Goal: Task Accomplishment & Management: Manage account settings

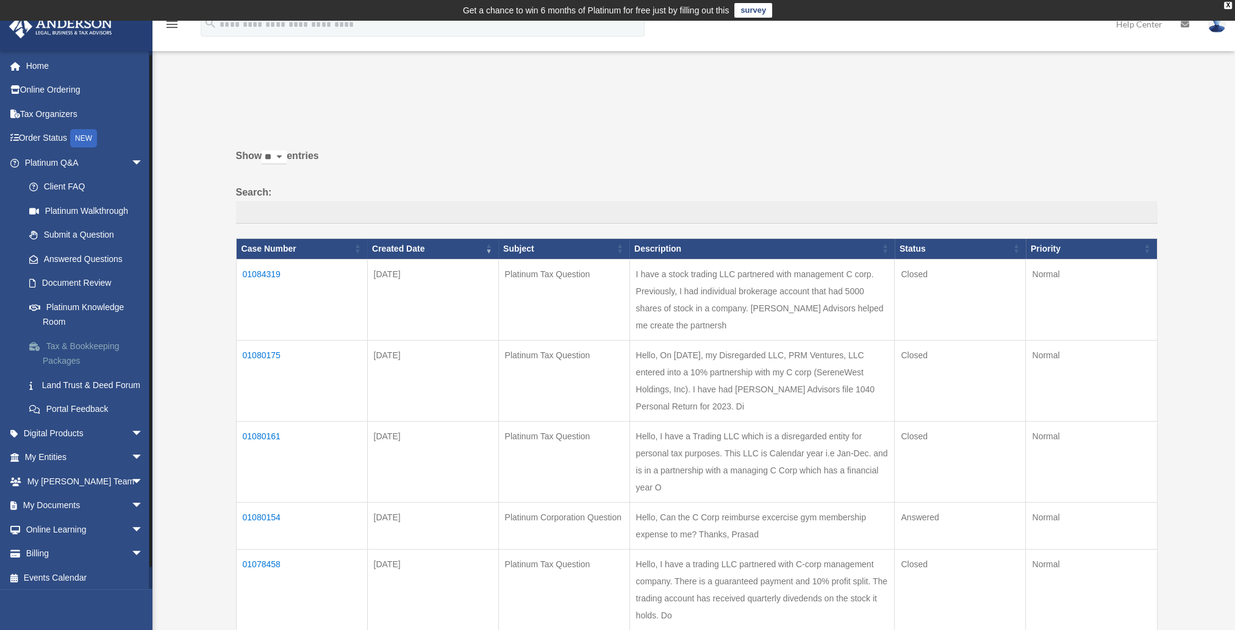
scroll to position [18, 0]
click at [131, 504] on span "arrow_drop_down" at bounding box center [143, 502] width 24 height 25
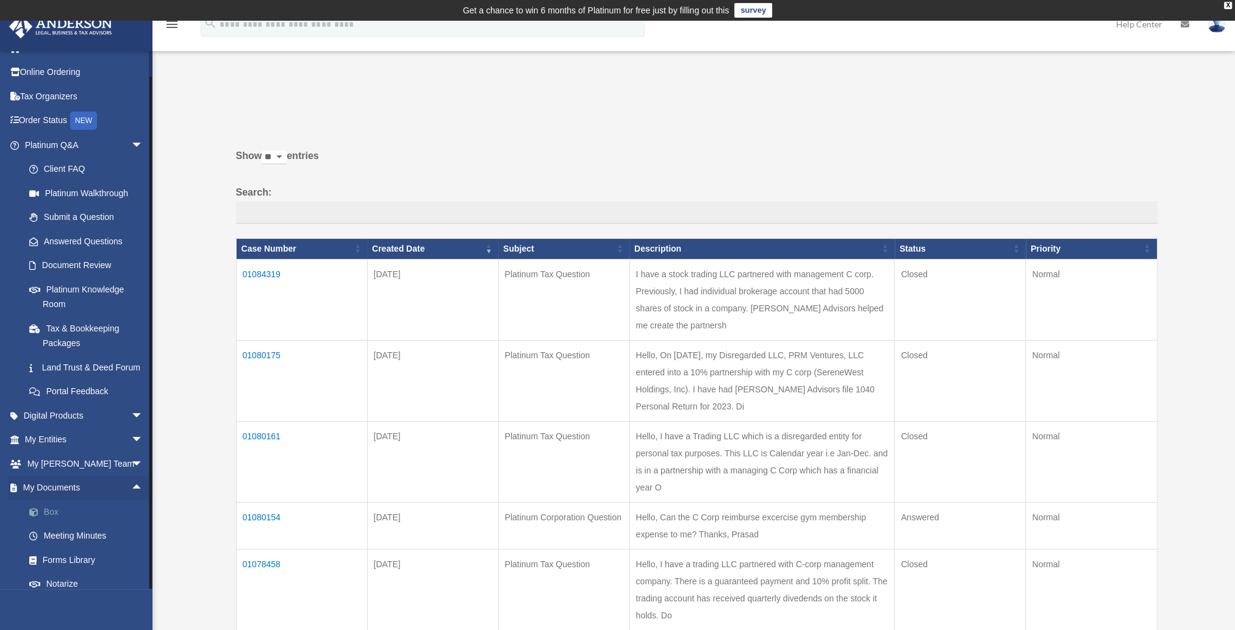
click at [48, 524] on link "Box" at bounding box center [89, 512] width 144 height 24
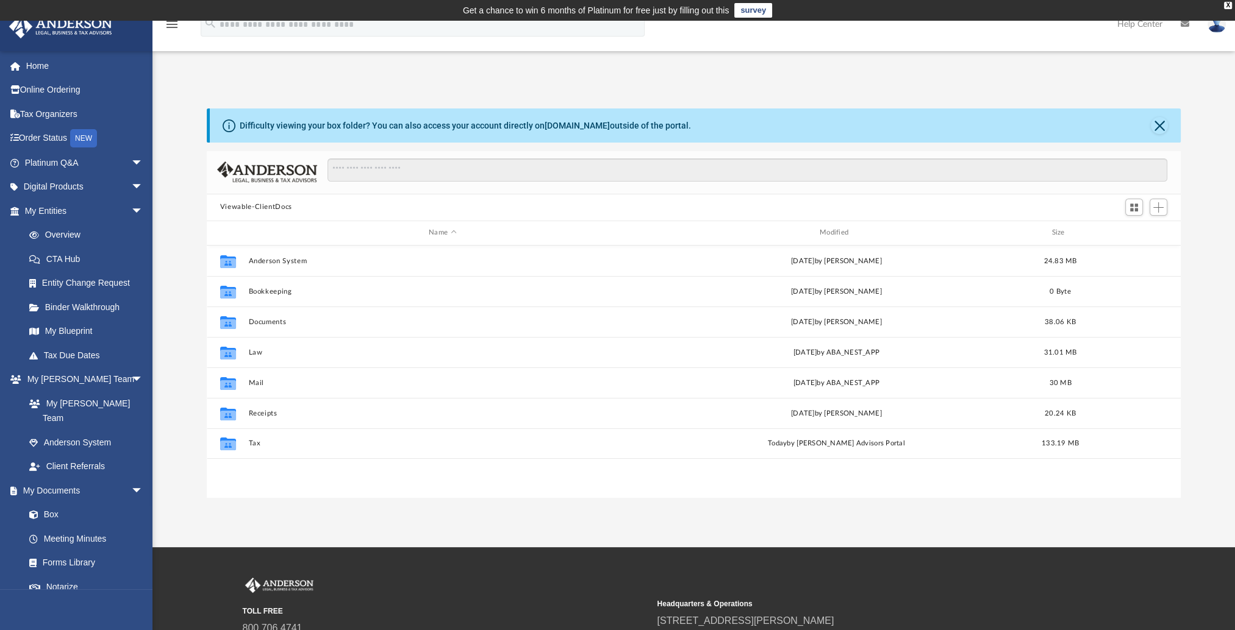
scroll to position [268, 964]
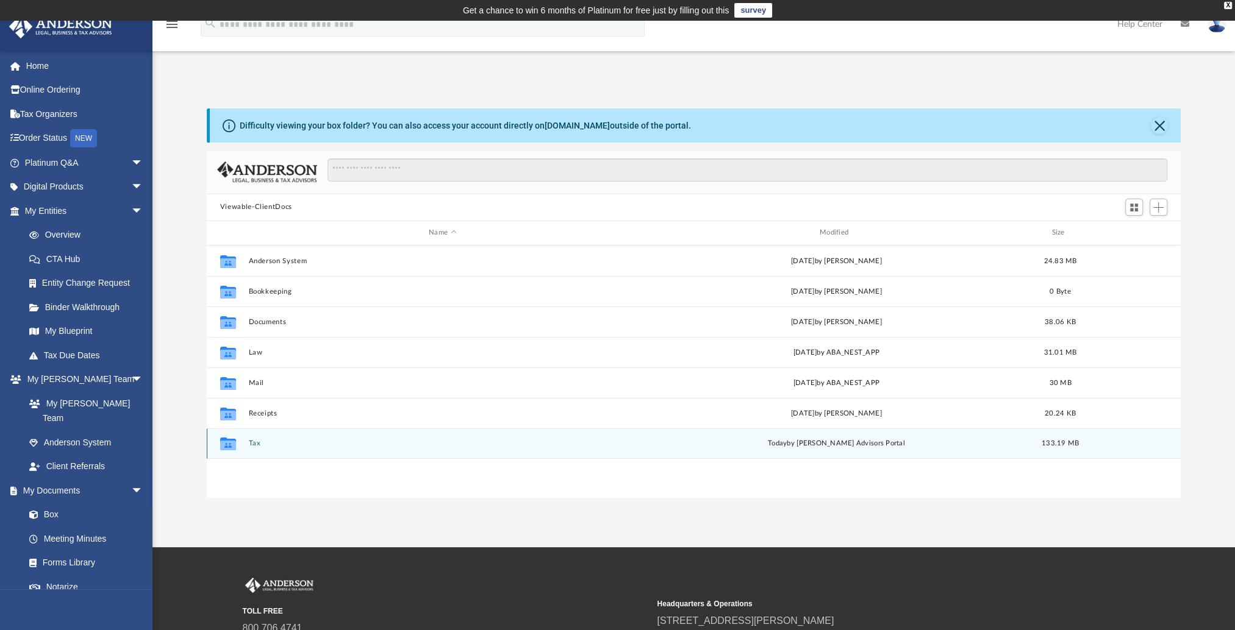
click at [252, 444] on button "Tax" at bounding box center [442, 444] width 388 height 8
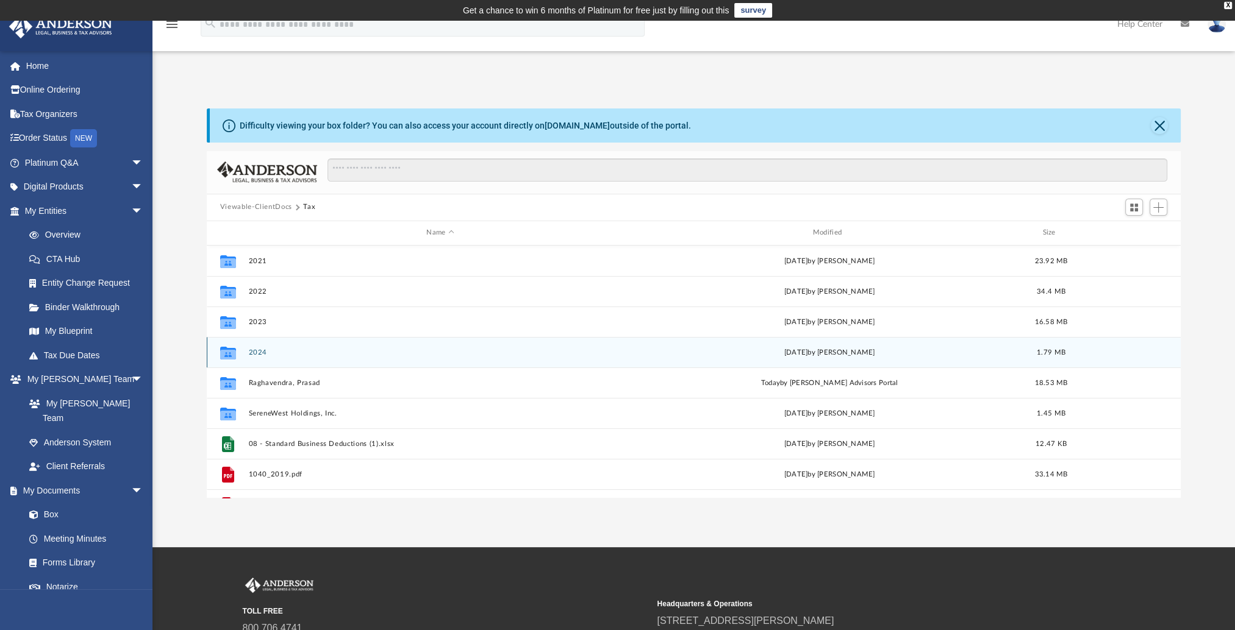
click at [254, 354] on button "2024" at bounding box center [439, 352] width 383 height 8
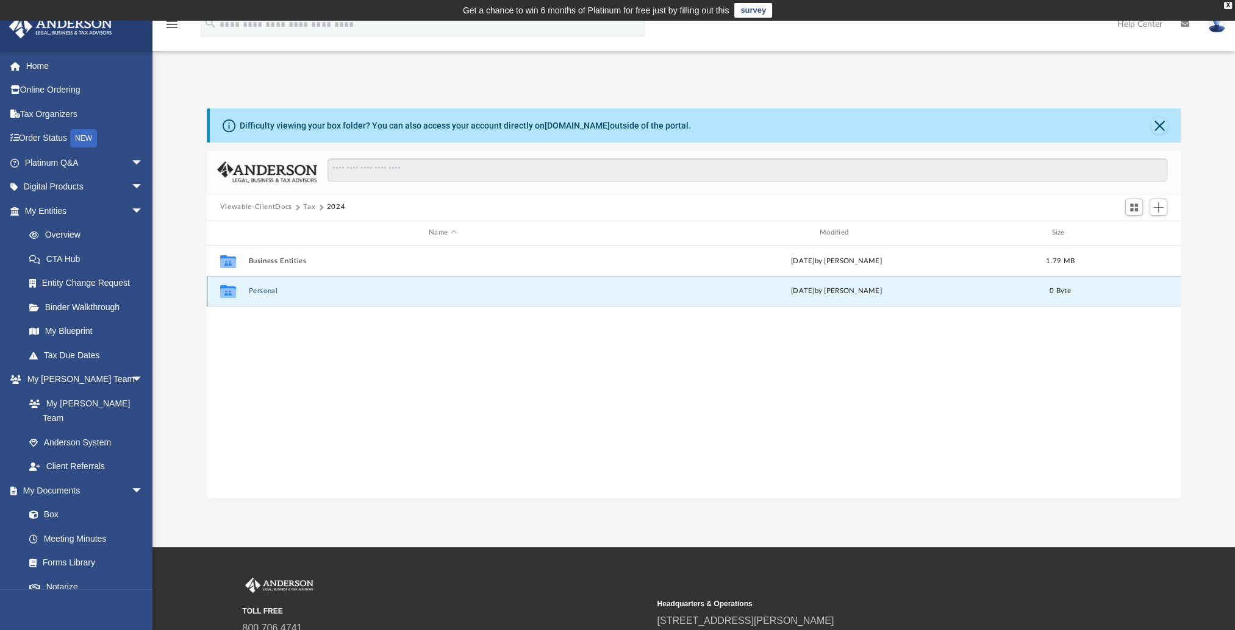
click at [256, 293] on button "Personal" at bounding box center [442, 291] width 388 height 8
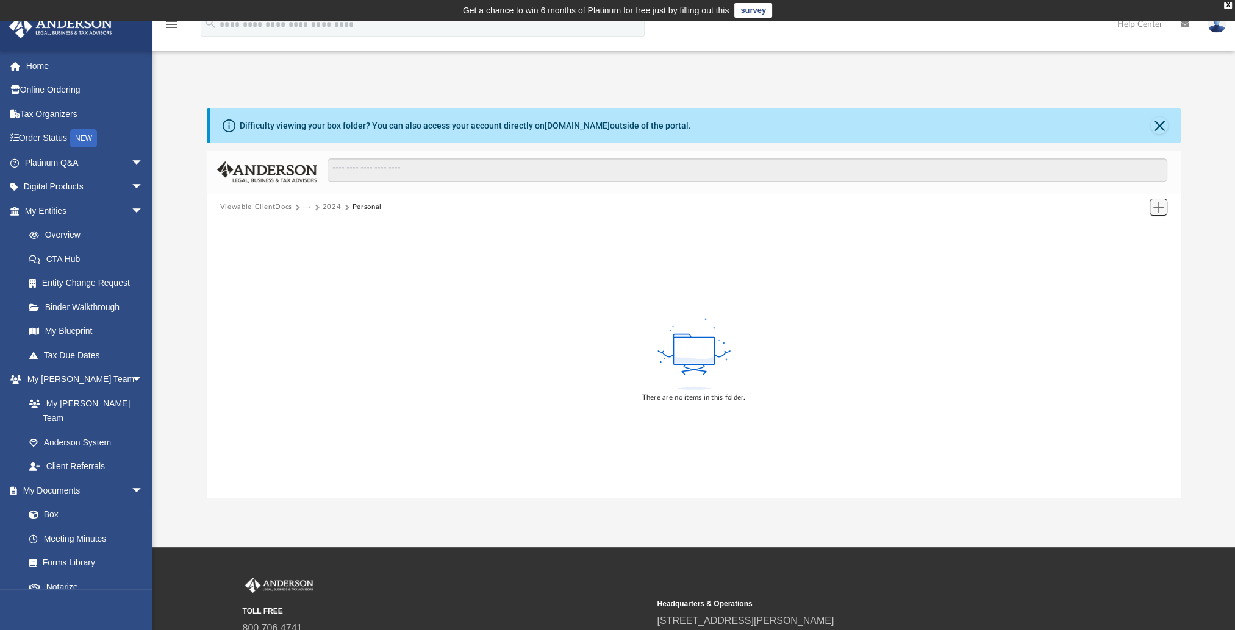
click at [1158, 211] on span "Add" at bounding box center [1158, 207] width 10 height 10
click at [1138, 231] on li "Upload" at bounding box center [1140, 232] width 39 height 13
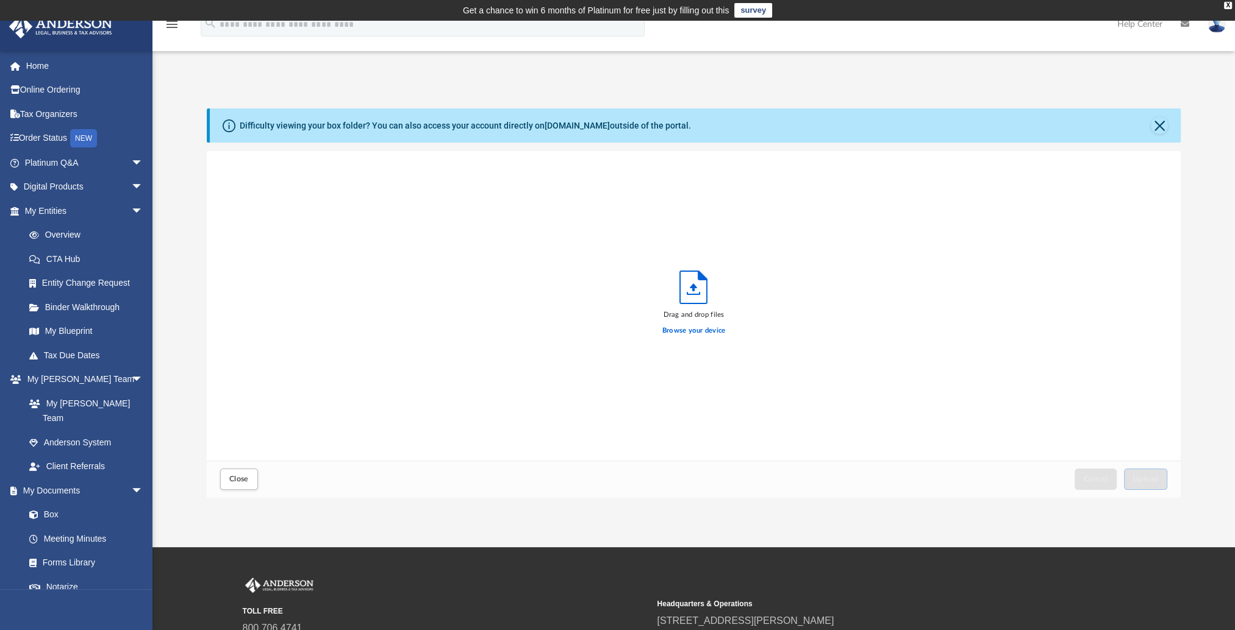
scroll to position [300, 964]
click at [1157, 126] on button "Close" at bounding box center [1158, 125] width 17 height 17
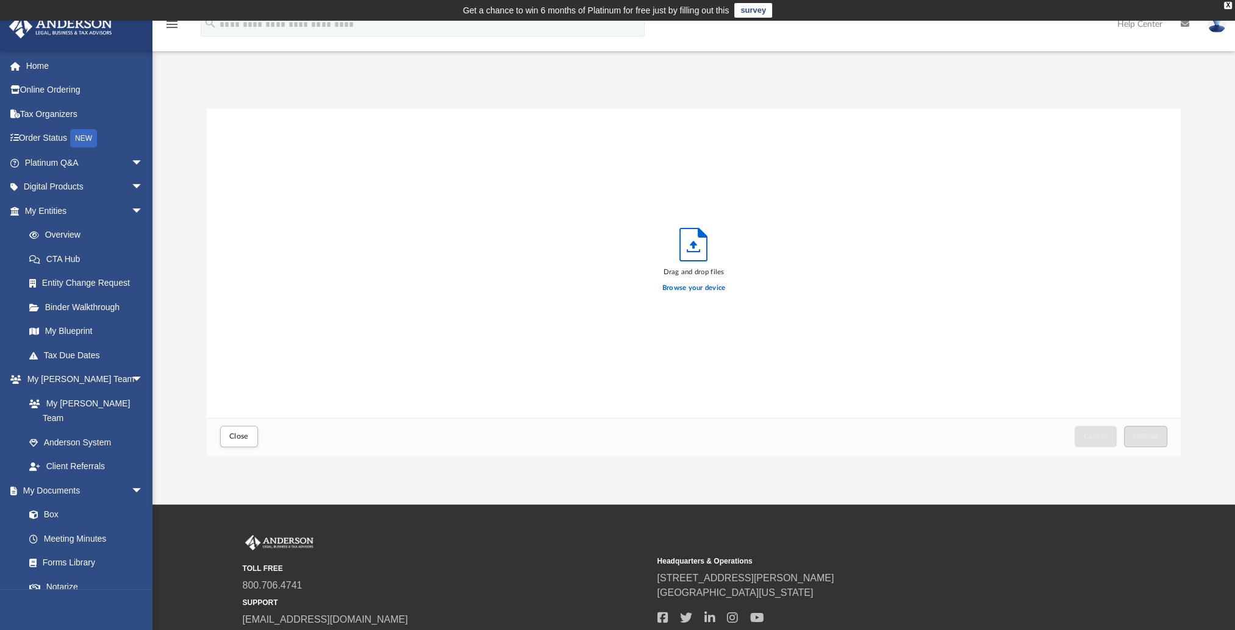
click at [858, 272] on div "Drag and drop files Browse your device" at bounding box center [694, 264] width 974 height 310
click at [694, 287] on label "Browse your device" at bounding box center [693, 288] width 63 height 11
click at [0, 0] on input "Browse your device" at bounding box center [0, 0] width 0 height 0
click at [818, 373] on div "Drag and drop files Browse your device" at bounding box center [694, 264] width 974 height 310
click at [811, 289] on div "Drag and drop files Browse your device" at bounding box center [694, 264] width 974 height 310
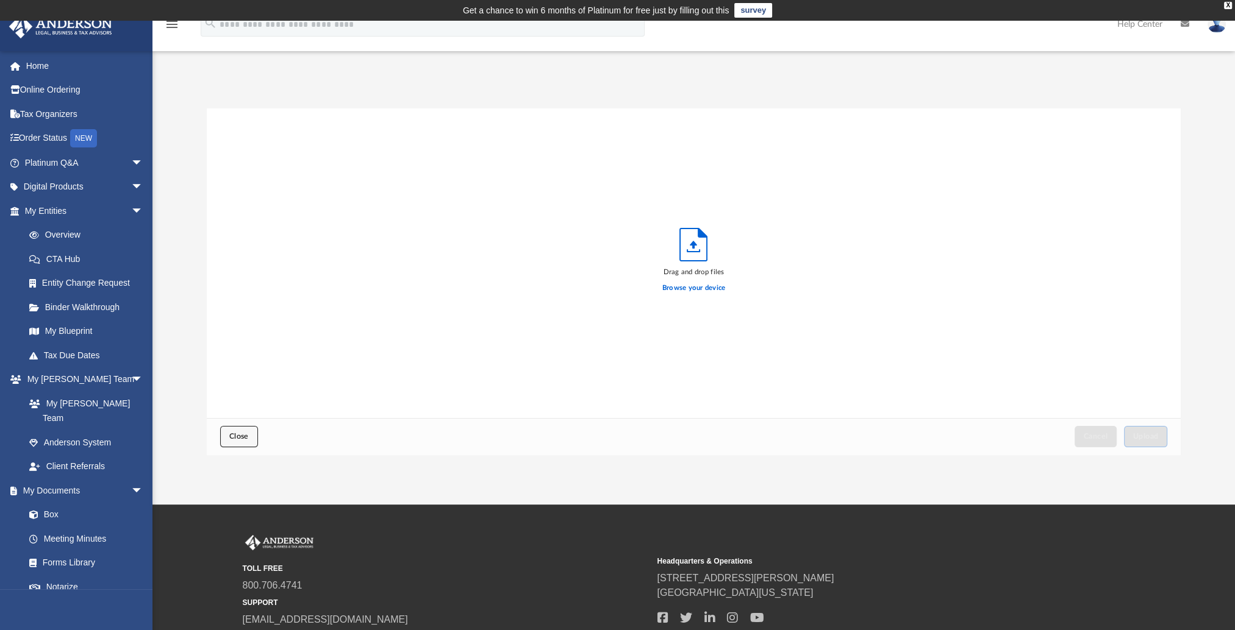
click at [238, 440] on button "Close" at bounding box center [239, 436] width 38 height 21
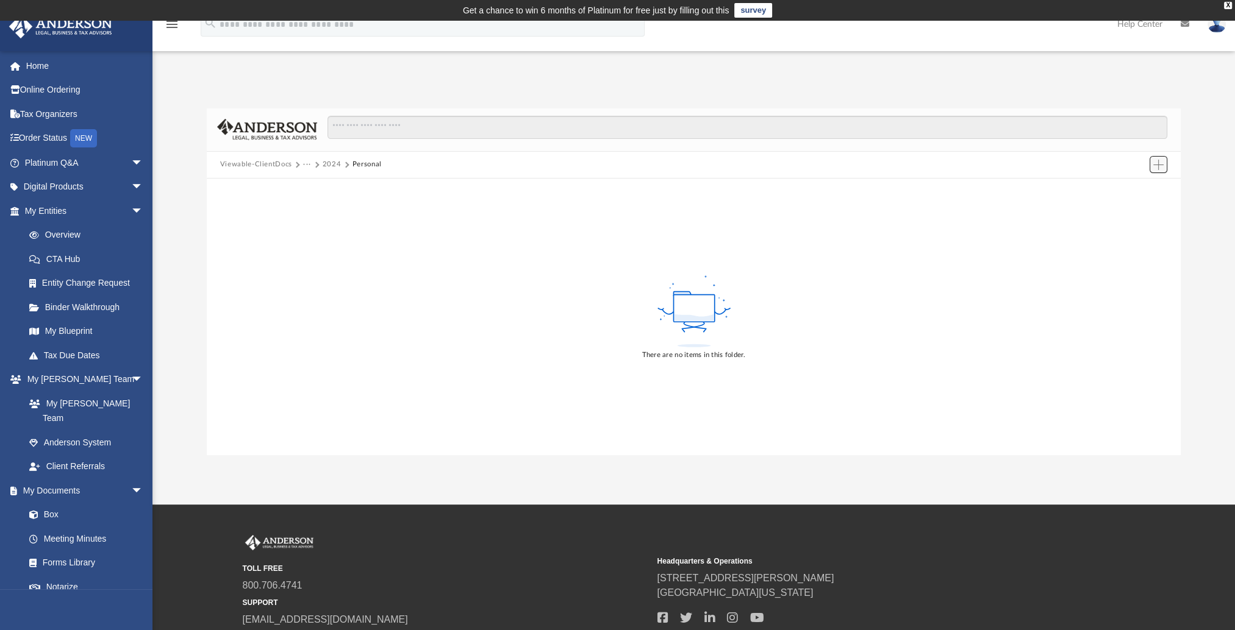
click at [1161, 168] on span "Add" at bounding box center [1158, 165] width 10 height 10
click at [1139, 209] on li "New Folder" at bounding box center [1140, 208] width 39 height 13
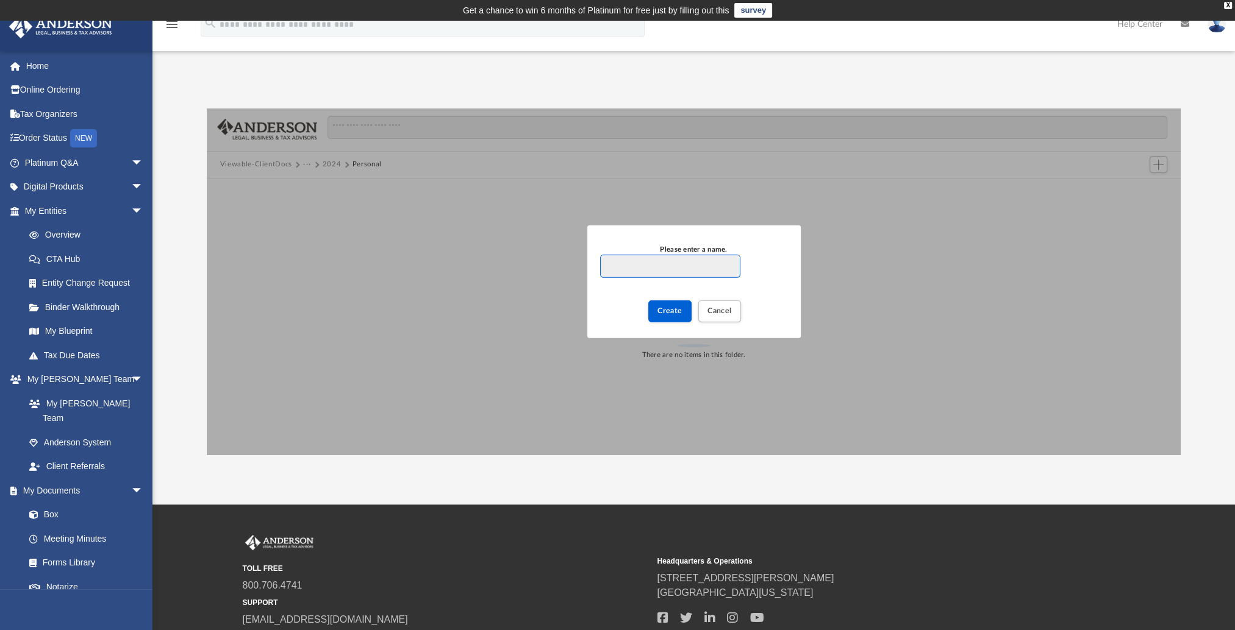
click at [642, 269] on input "Please enter a name." at bounding box center [670, 266] width 140 height 23
paste input "*********"
type input "*********"
click at [678, 312] on span "Create" at bounding box center [669, 310] width 25 height 7
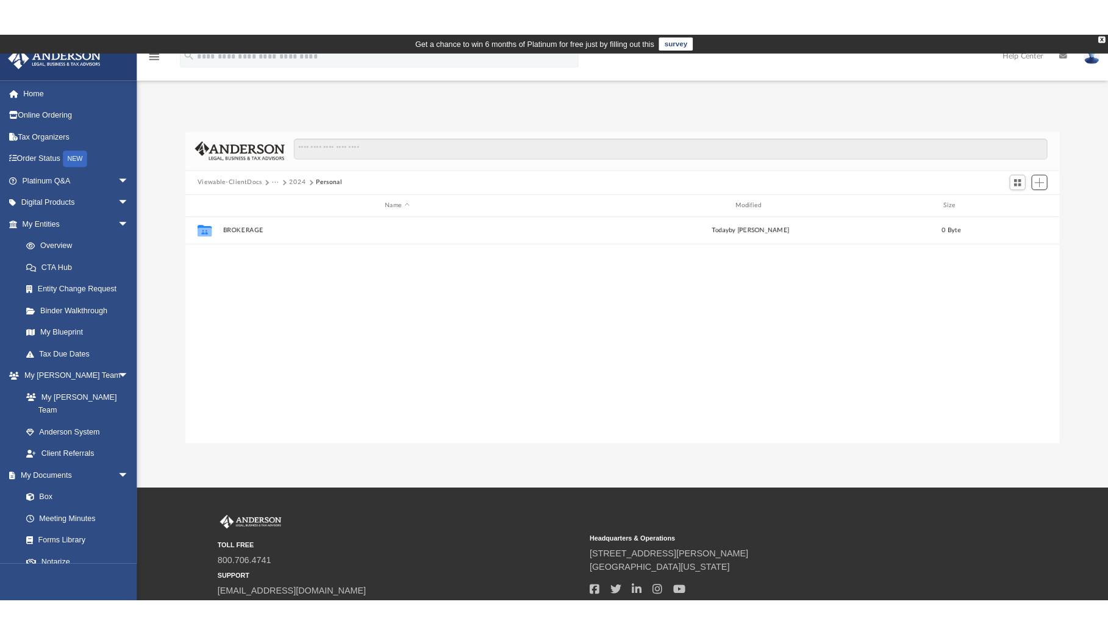
scroll to position [268, 964]
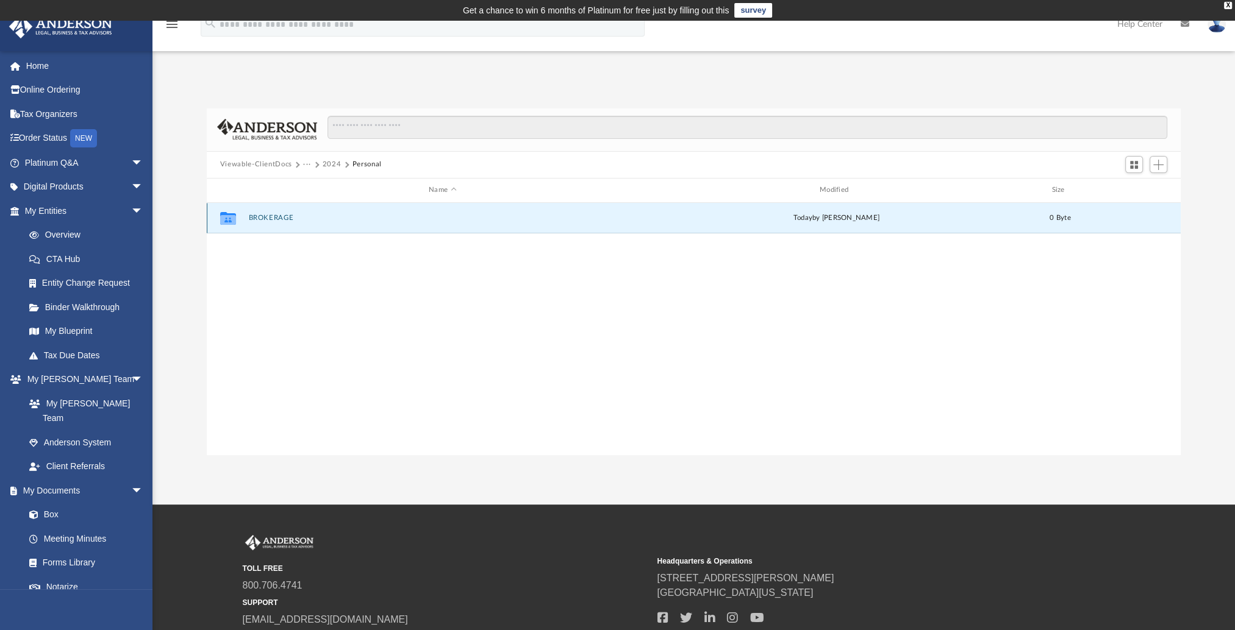
click at [271, 218] on button "BROKERAGE" at bounding box center [442, 218] width 388 height 8
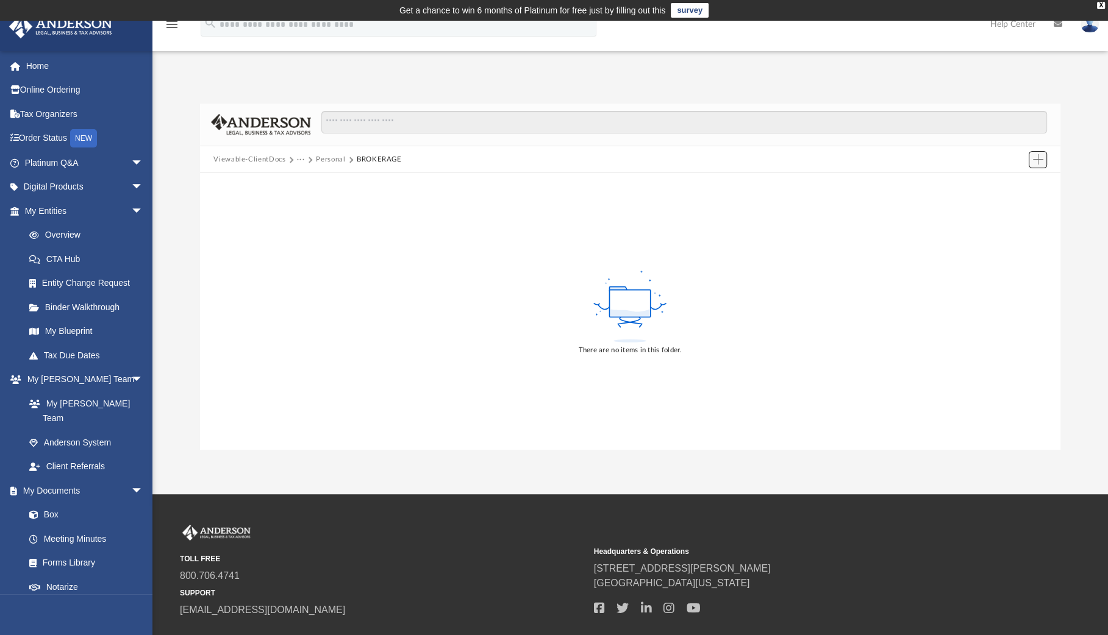
click at [1033, 160] on span "Add" at bounding box center [1038, 159] width 10 height 10
click at [1016, 184] on li "Upload" at bounding box center [1019, 183] width 39 height 13
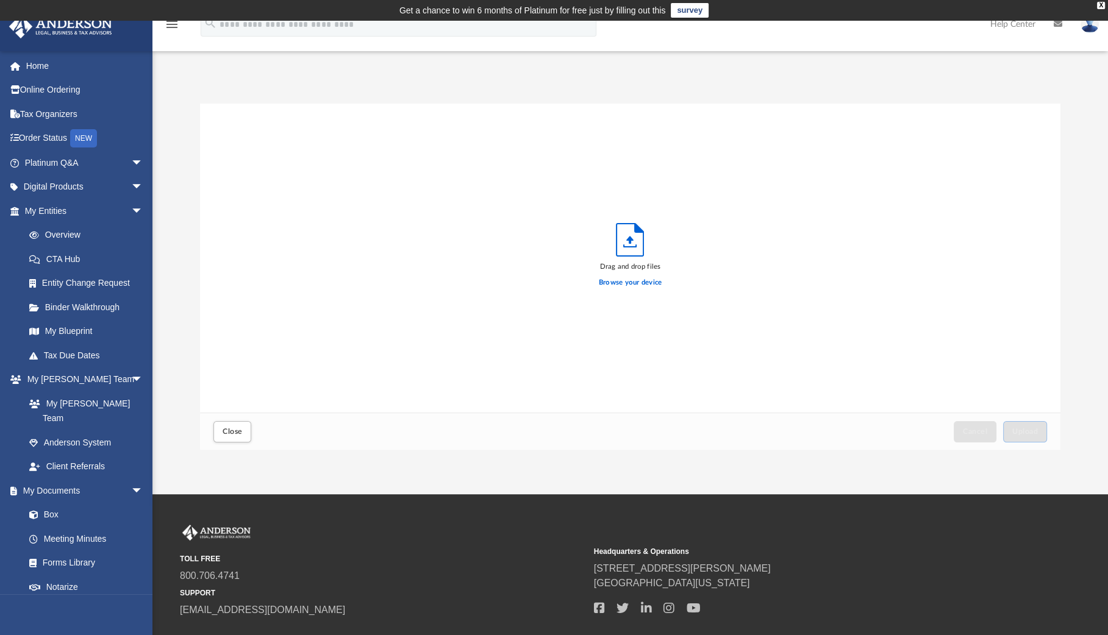
scroll to position [300, 850]
click at [1019, 436] on button "Upload" at bounding box center [1025, 431] width 44 height 21
click at [215, 432] on button "Close" at bounding box center [232, 431] width 38 height 21
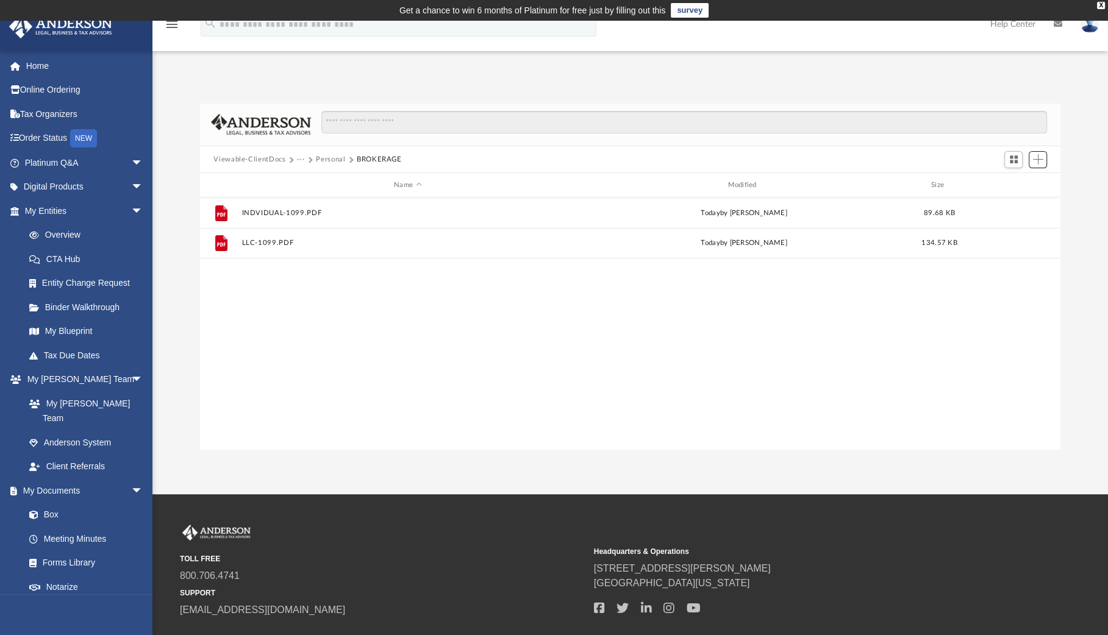
scroll to position [268, 850]
click at [327, 159] on button "Personal" at bounding box center [330, 159] width 29 height 11
click at [390, 324] on div "Collaborated Folder BROKERAGE [DATE] by [PERSON_NAME] 0 Byte" at bounding box center [630, 324] width 860 height 252
click at [1040, 158] on span "Add" at bounding box center [1038, 159] width 10 height 10
click at [1019, 202] on li "New Folder" at bounding box center [1019, 203] width 39 height 13
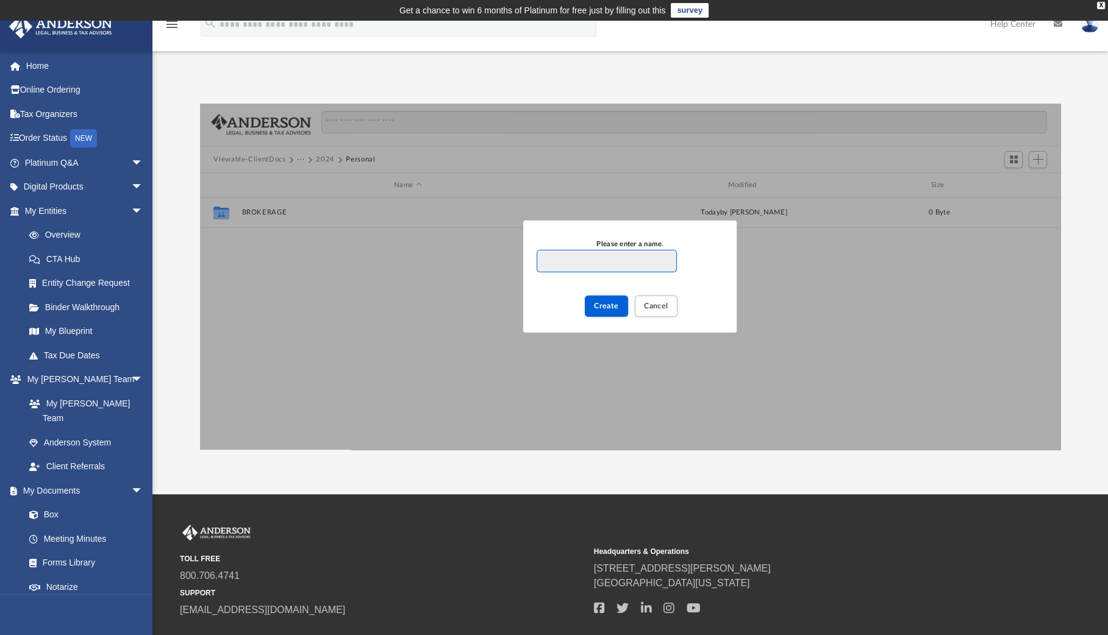
click at [607, 265] on input "Please enter a name." at bounding box center [607, 261] width 140 height 23
paste input "**********"
type input "**********"
click at [598, 309] on span "Create" at bounding box center [606, 305] width 25 height 7
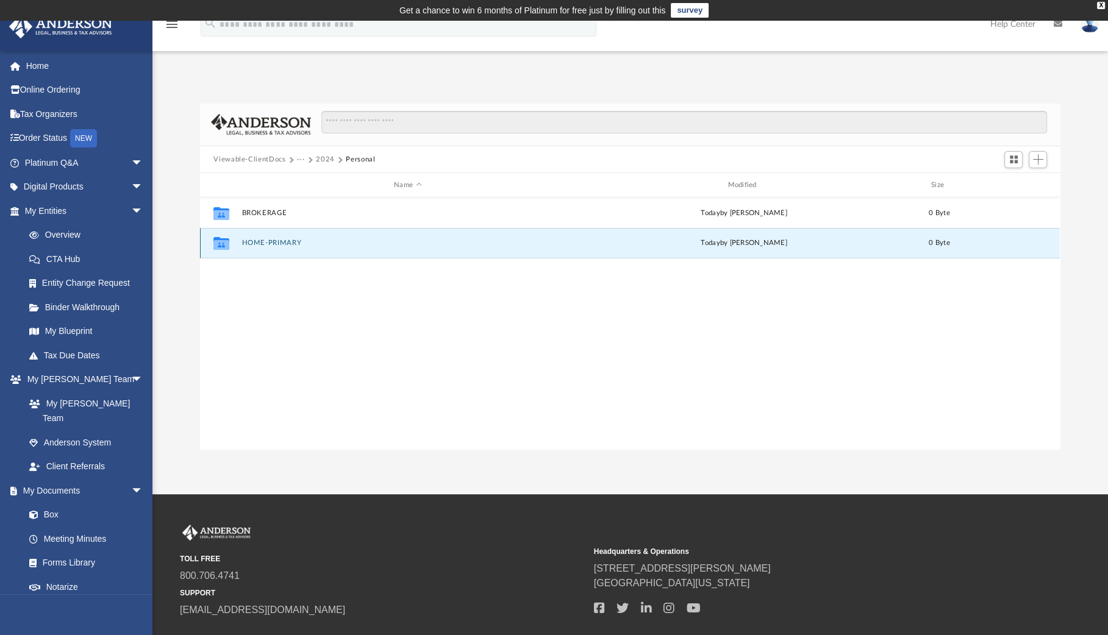
click at [246, 243] on button "HOME-PRIMARY" at bounding box center [407, 244] width 331 height 8
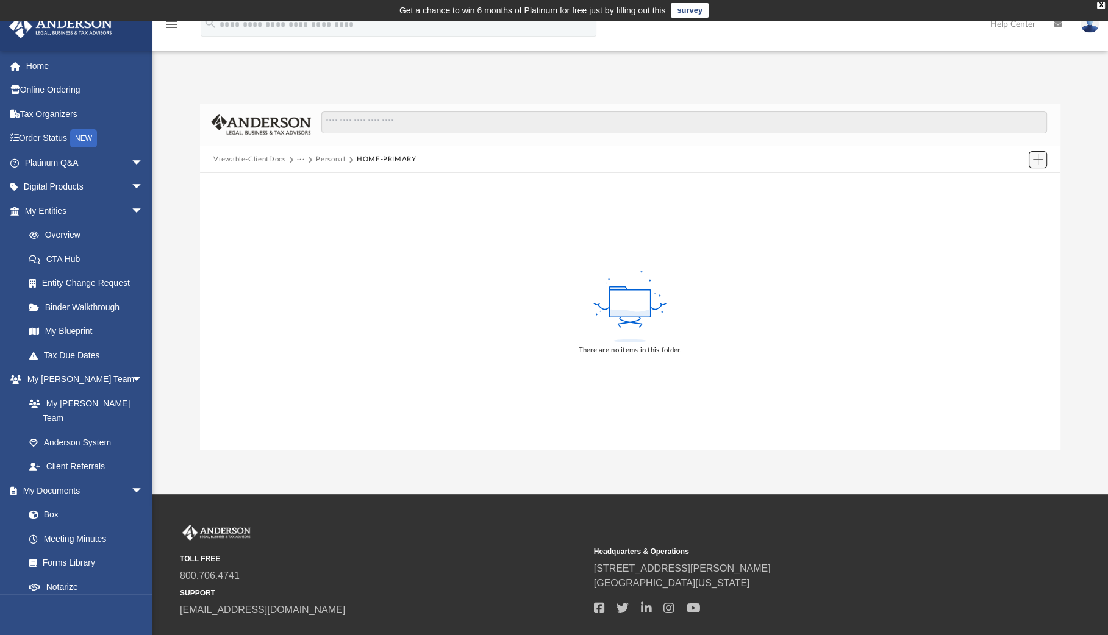
click at [1036, 163] on span "Add" at bounding box center [1038, 159] width 10 height 10
click at [1023, 184] on li "Upload" at bounding box center [1019, 183] width 39 height 13
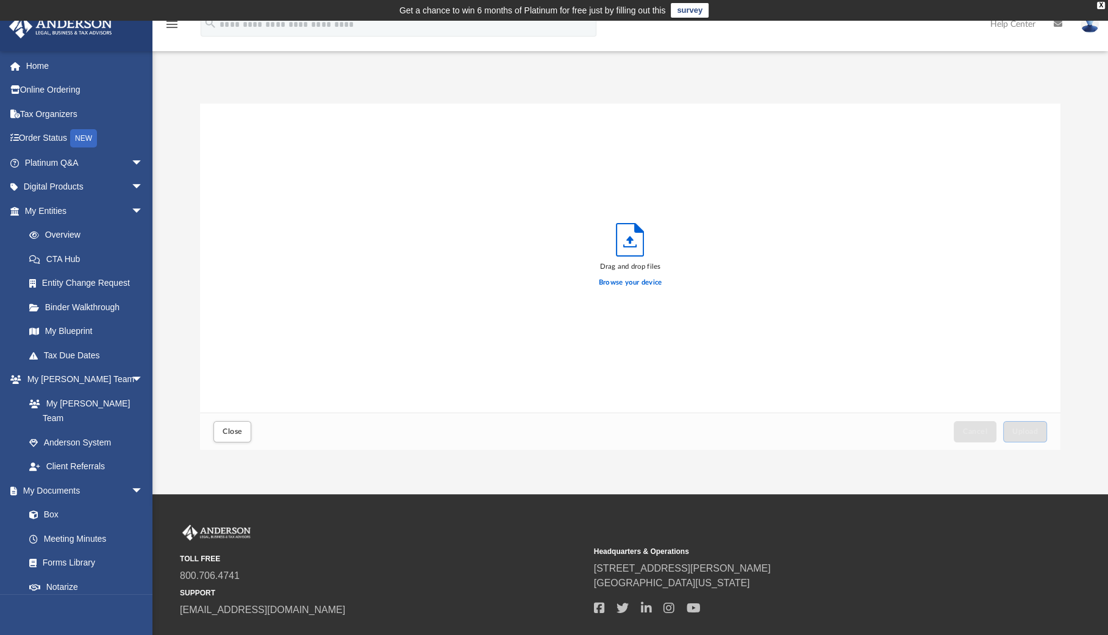
scroll to position [300, 850]
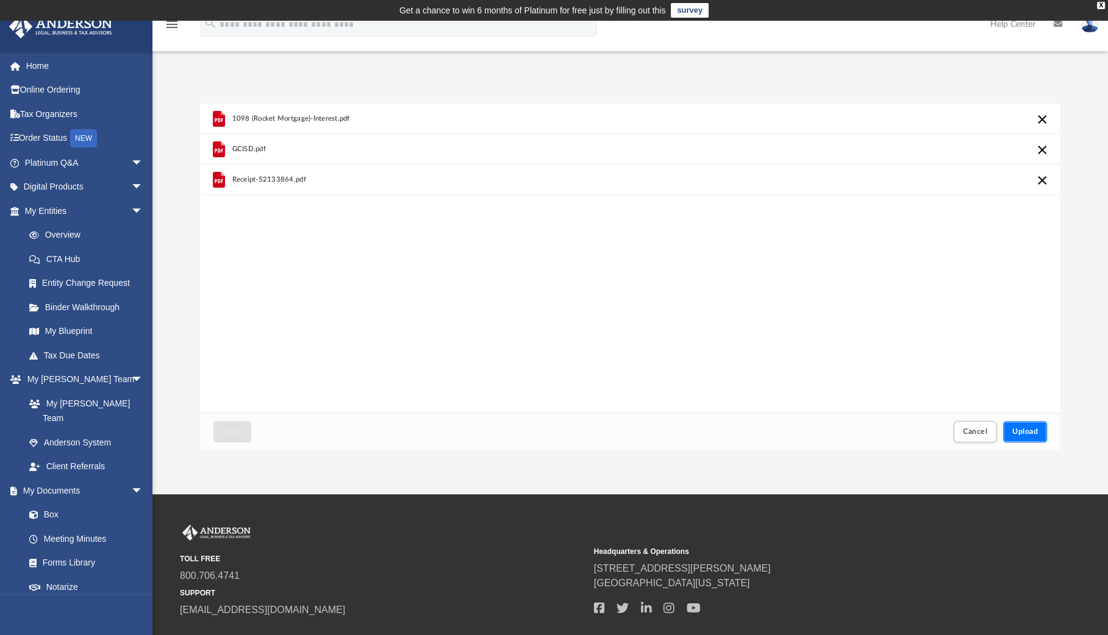
click at [1023, 434] on span "Upload" at bounding box center [1025, 431] width 26 height 7
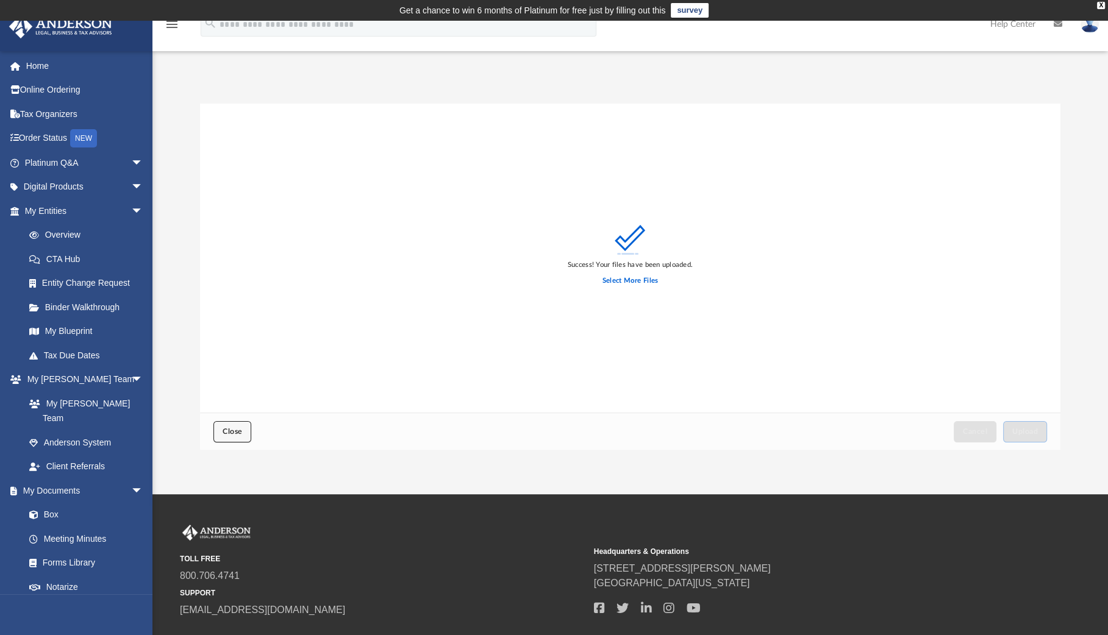
click at [222, 437] on button "Close" at bounding box center [232, 431] width 38 height 21
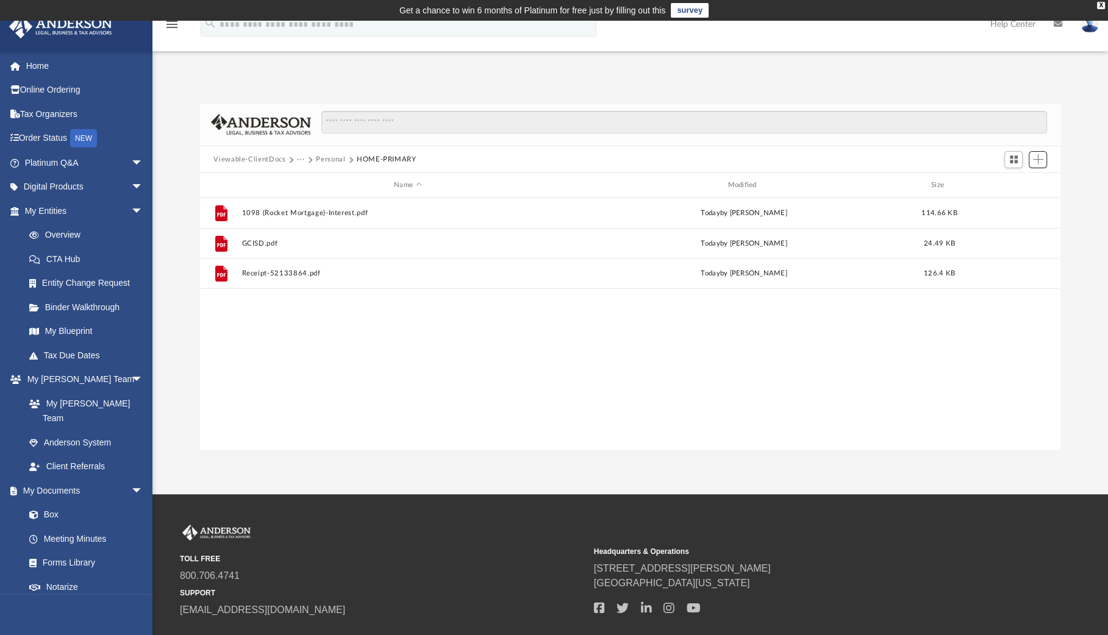
scroll to position [268, 850]
click at [336, 161] on button "Personal" at bounding box center [330, 159] width 29 height 11
click at [562, 354] on div "Collaborated Folder BROKERAGE [DATE] by [PERSON_NAME] 224.25 KB Collaborated Fo…" at bounding box center [630, 324] width 860 height 252
click at [1039, 162] on span "Add" at bounding box center [1038, 159] width 10 height 10
click at [1008, 203] on li "New Folder" at bounding box center [1019, 203] width 39 height 13
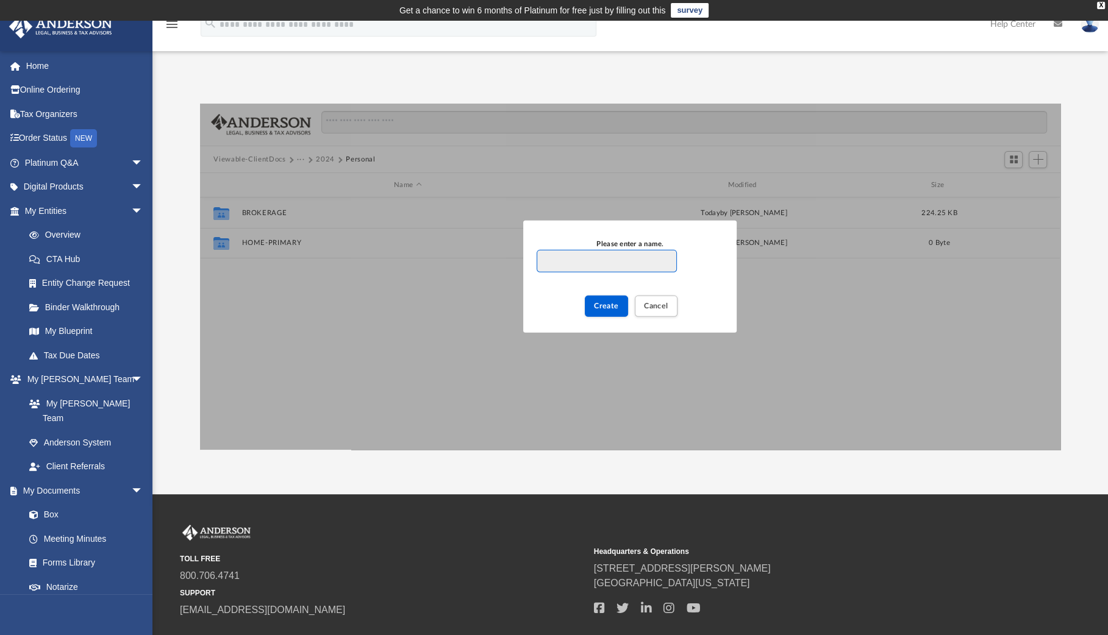
click at [549, 263] on input "Please enter a name." at bounding box center [607, 261] width 140 height 23
paste input "**********"
type input "**********"
click at [601, 304] on span "Create" at bounding box center [606, 305] width 25 height 7
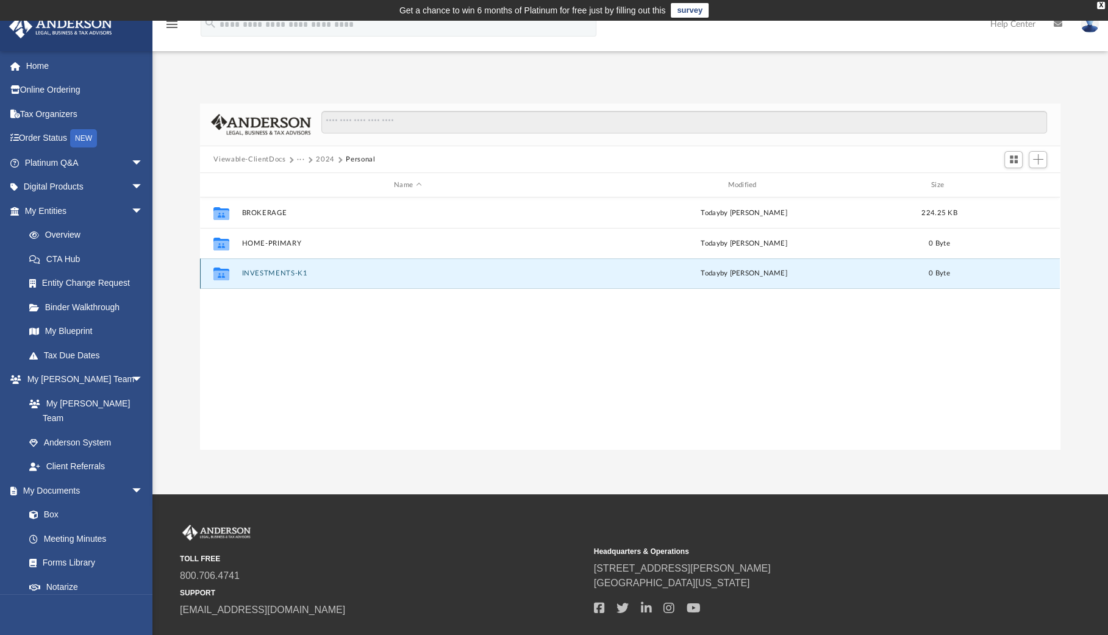
click at [282, 274] on button "INVESTMENTS-K1" at bounding box center [407, 274] width 331 height 8
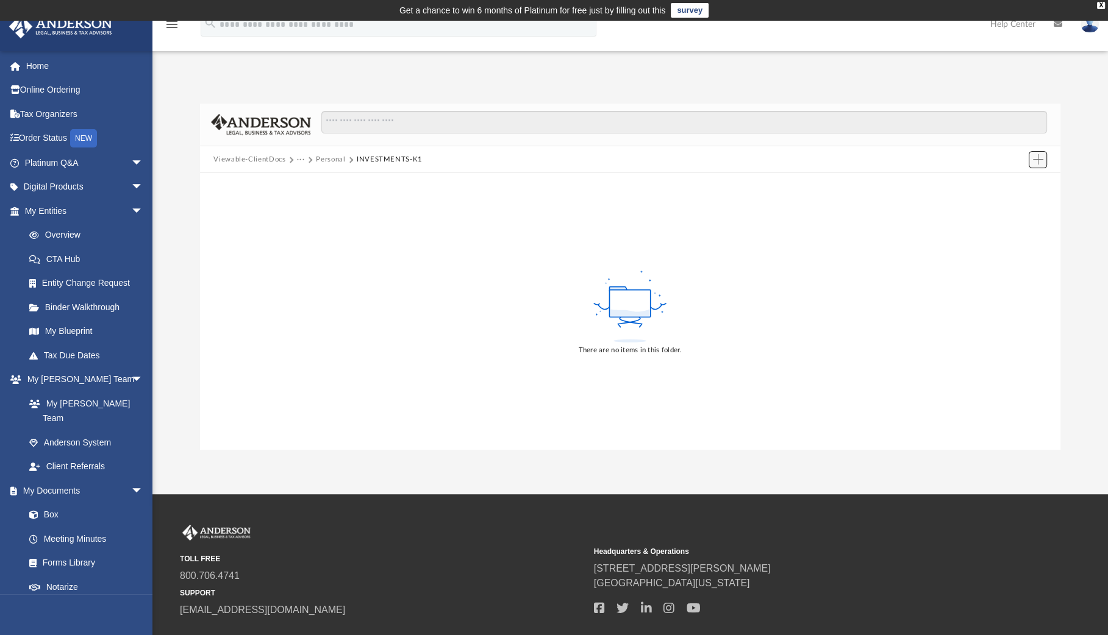
click at [1038, 160] on span "Add" at bounding box center [1038, 159] width 10 height 10
click at [1005, 203] on li "New Folder" at bounding box center [1019, 203] width 39 height 13
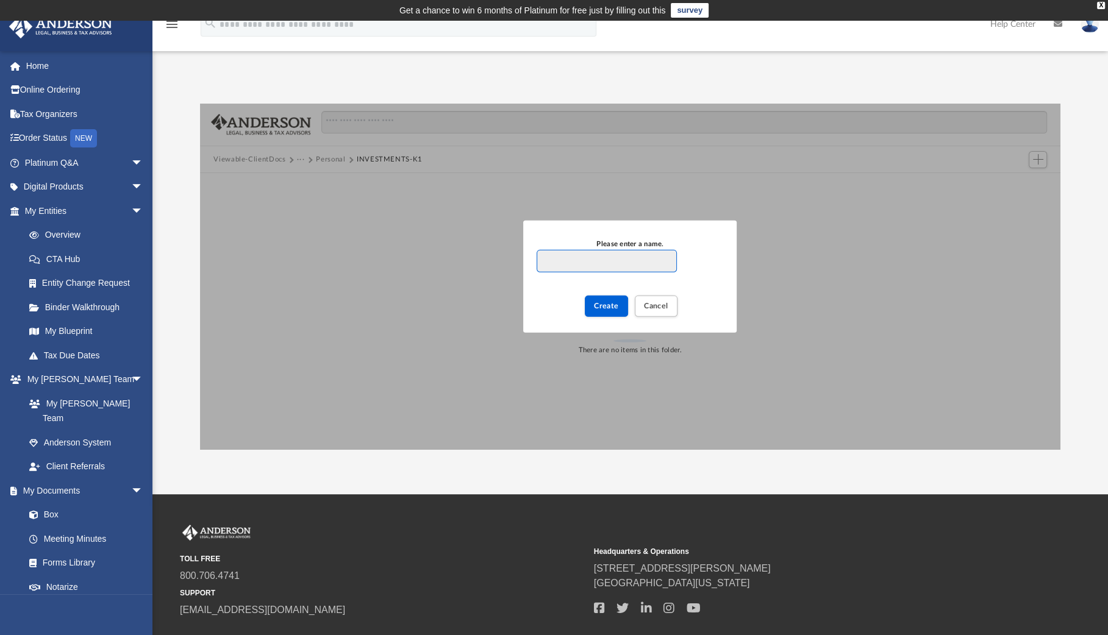
click at [618, 263] on input "Please enter a name." at bounding box center [607, 261] width 140 height 23
paste input "**********"
type input "**********"
click at [600, 304] on span "Create" at bounding box center [606, 305] width 25 height 7
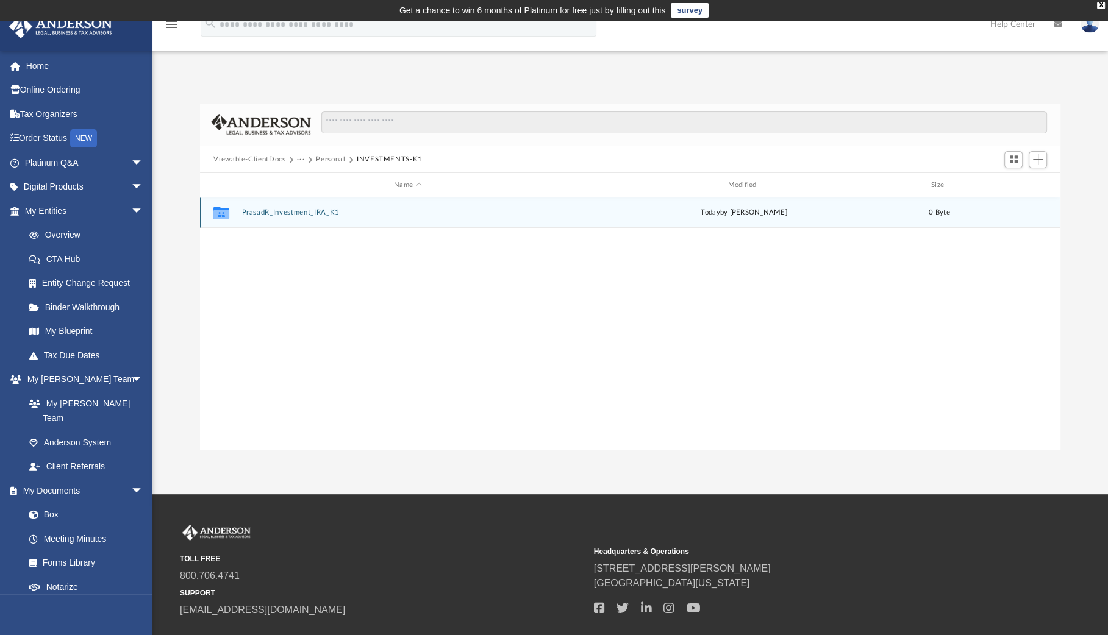
click at [263, 213] on button "PrasadR_Investment_IRA_K1" at bounding box center [407, 213] width 331 height 8
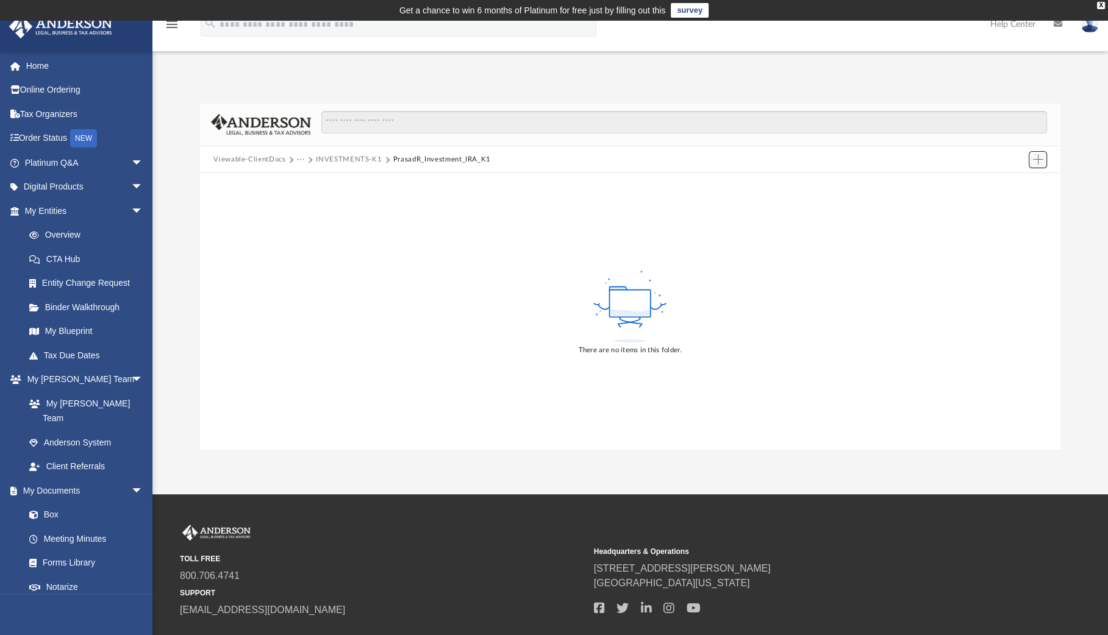
click at [1032, 159] on button "Add" at bounding box center [1038, 159] width 18 height 17
click at [1024, 186] on li "Upload" at bounding box center [1019, 183] width 39 height 13
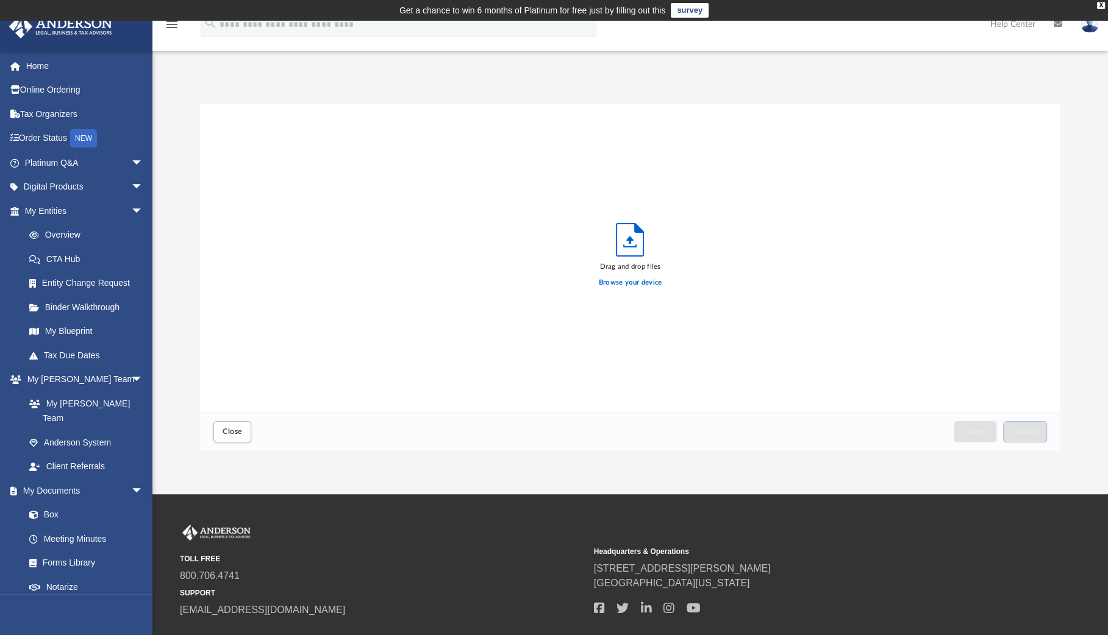
scroll to position [300, 850]
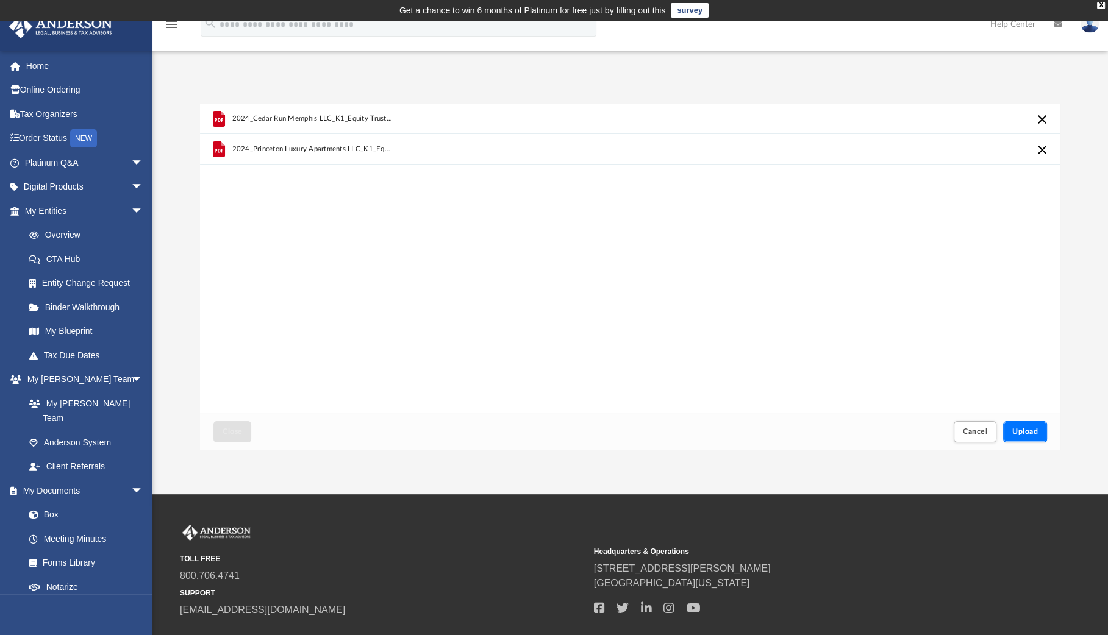
click at [1024, 433] on span "Upload" at bounding box center [1025, 431] width 26 height 7
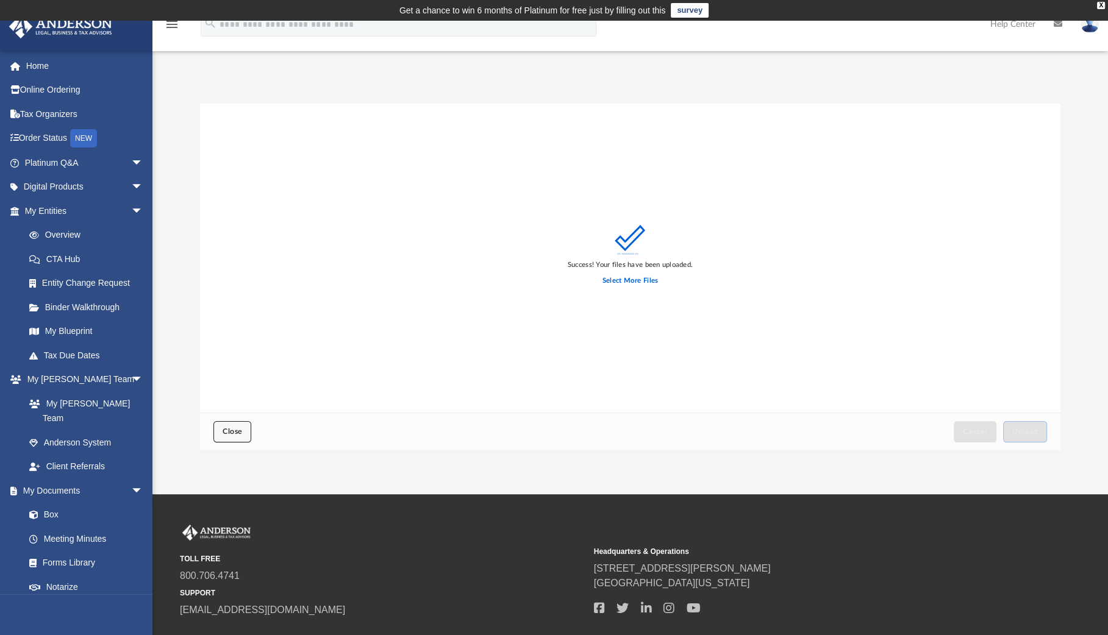
click at [238, 433] on span "Close" at bounding box center [233, 431] width 20 height 7
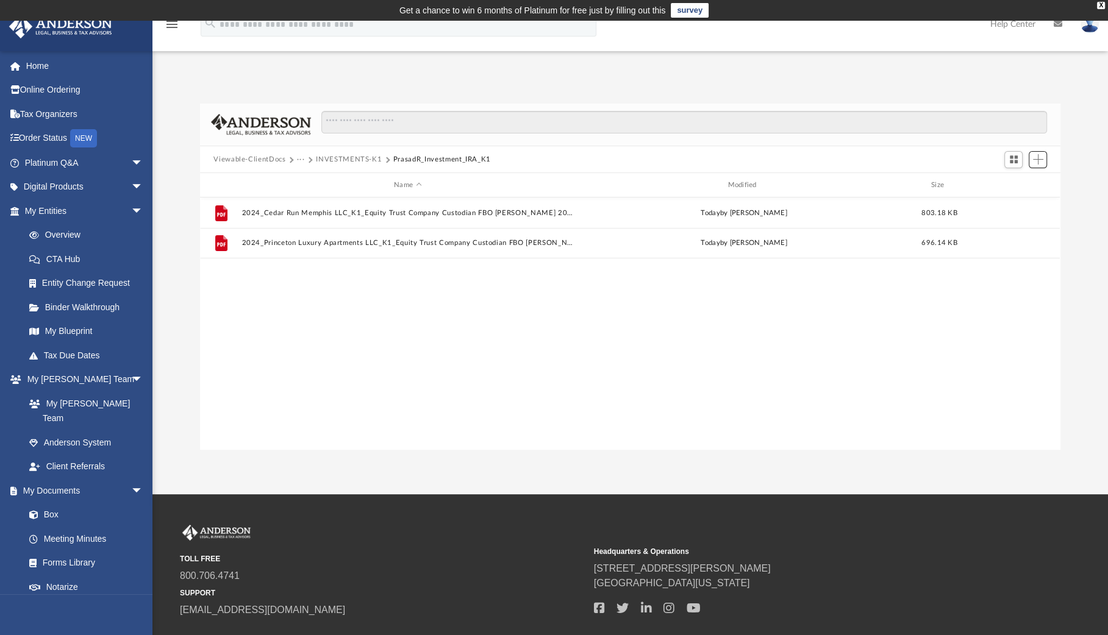
scroll to position [268, 850]
click at [351, 159] on button "INVESTMENTS-K1" at bounding box center [349, 159] width 66 height 11
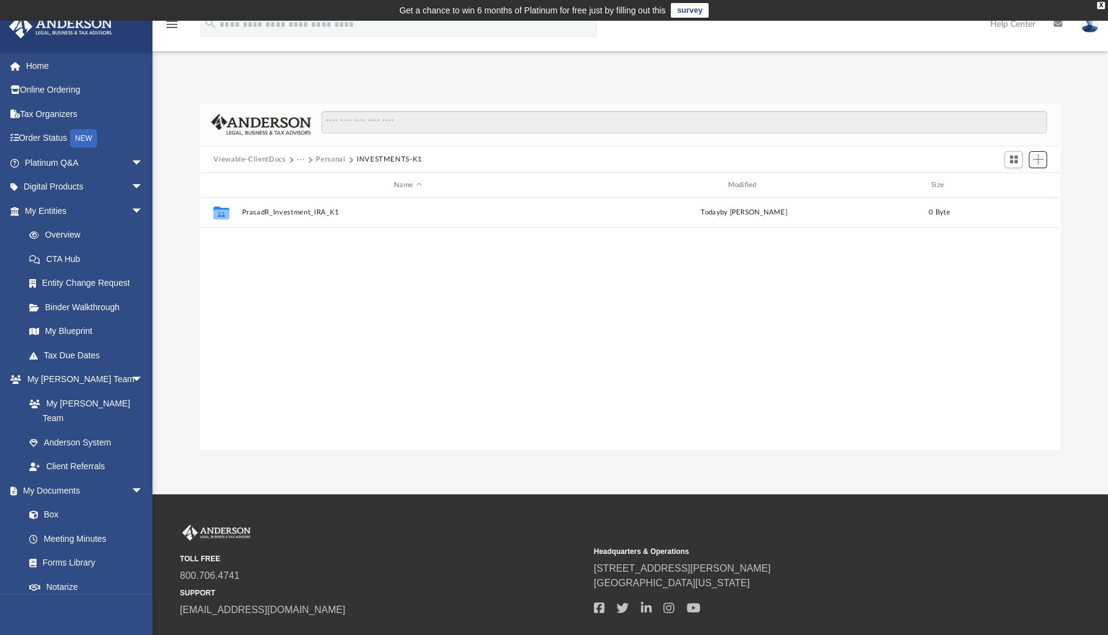
click at [1038, 160] on span "Add" at bounding box center [1038, 159] width 10 height 10
click at [1021, 201] on li "New Folder" at bounding box center [1019, 203] width 39 height 13
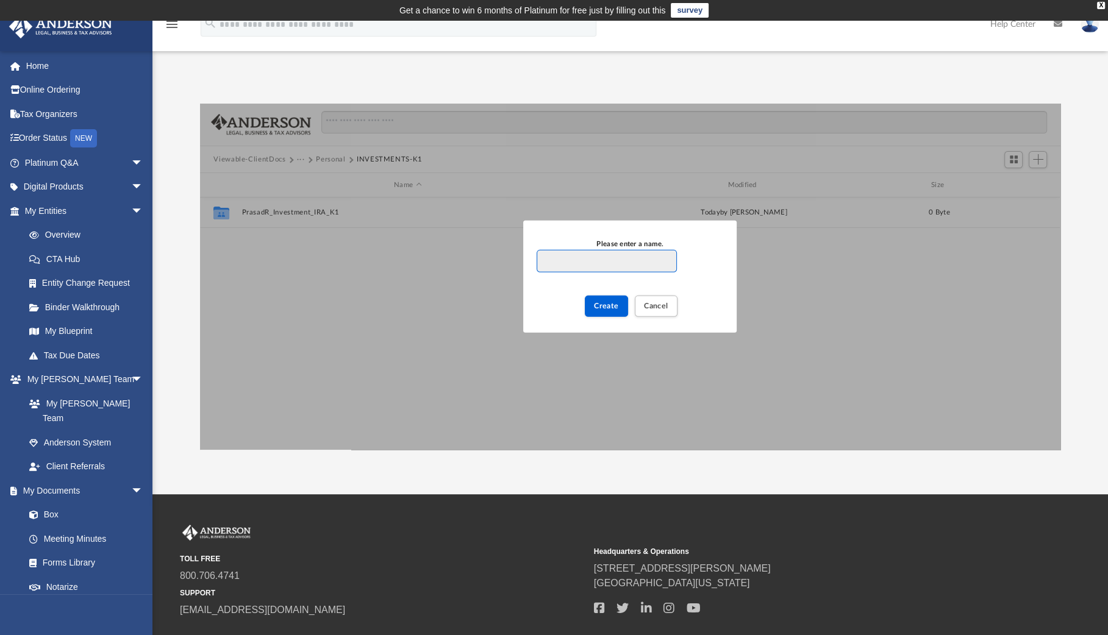
click at [614, 260] on input "Please enter a name." at bounding box center [607, 261] width 140 height 23
paste input "**********"
type input "**********"
click at [605, 308] on span "Create" at bounding box center [606, 305] width 25 height 7
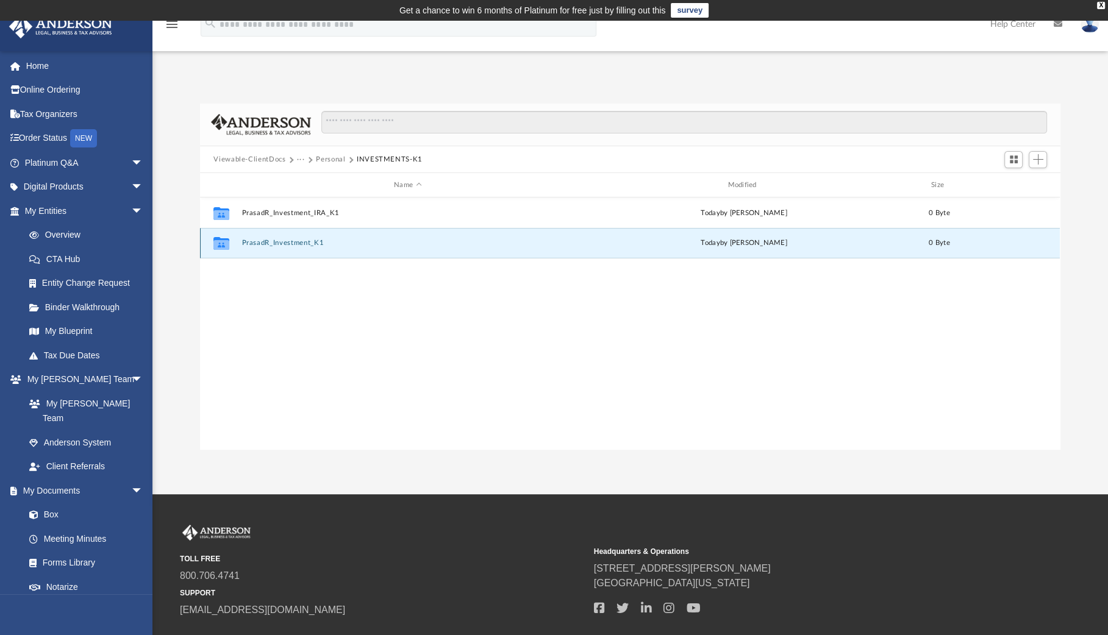
click at [300, 244] on button "PrasadR_Investment_K1" at bounding box center [407, 244] width 331 height 8
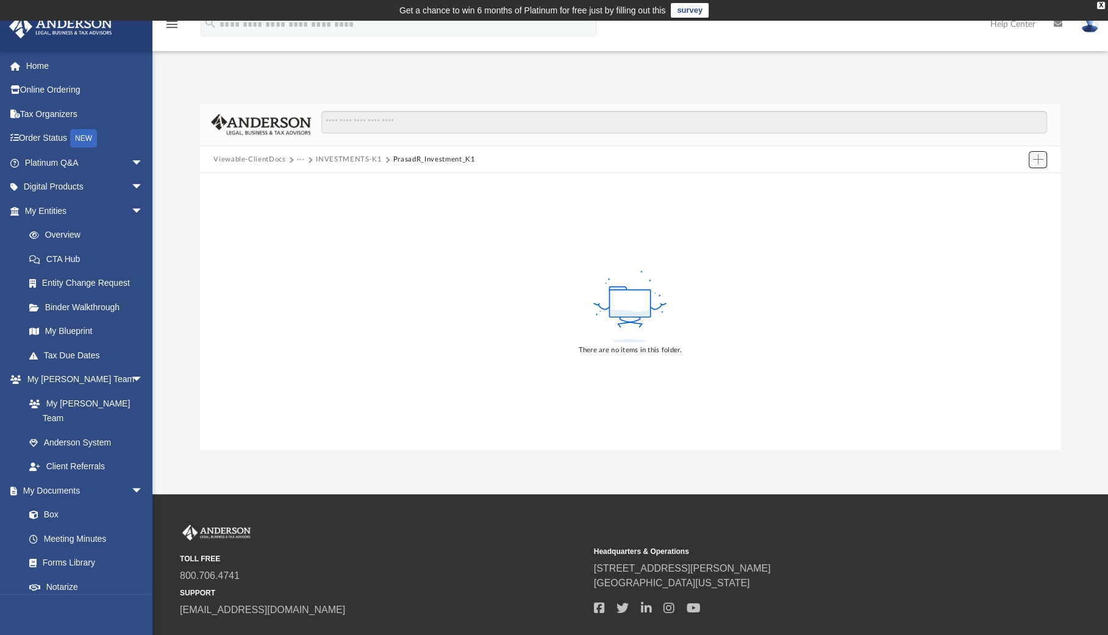
click at [1041, 160] on span "Add" at bounding box center [1038, 159] width 10 height 10
click at [1004, 184] on li "Upload" at bounding box center [1019, 183] width 39 height 13
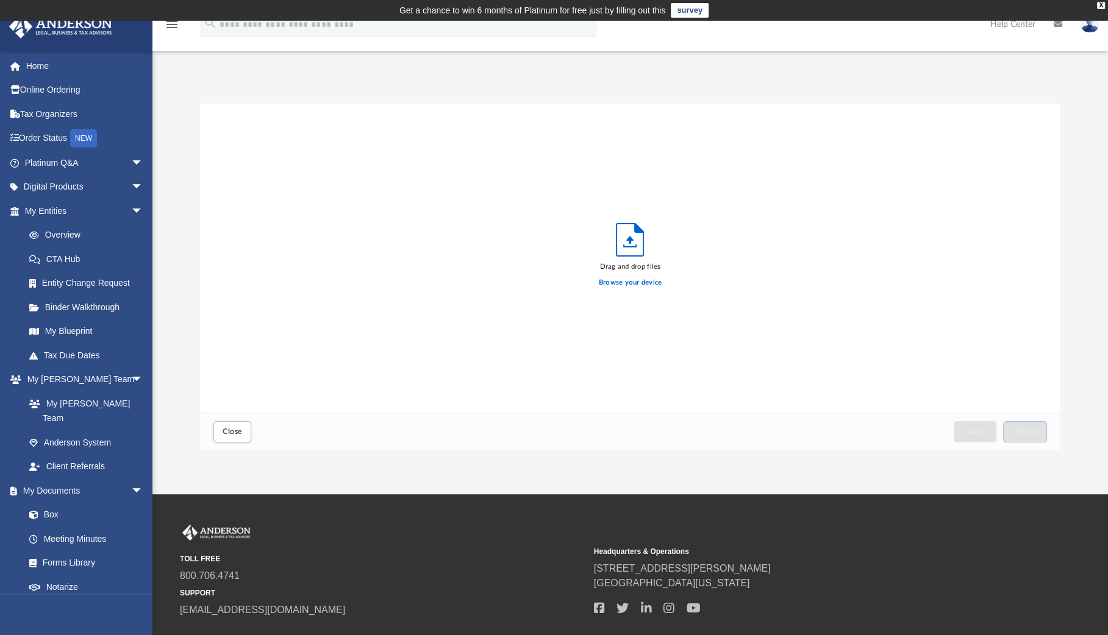
scroll to position [300, 850]
click at [1012, 424] on button "Upload" at bounding box center [1025, 431] width 44 height 21
click at [225, 435] on span "Close" at bounding box center [233, 431] width 20 height 7
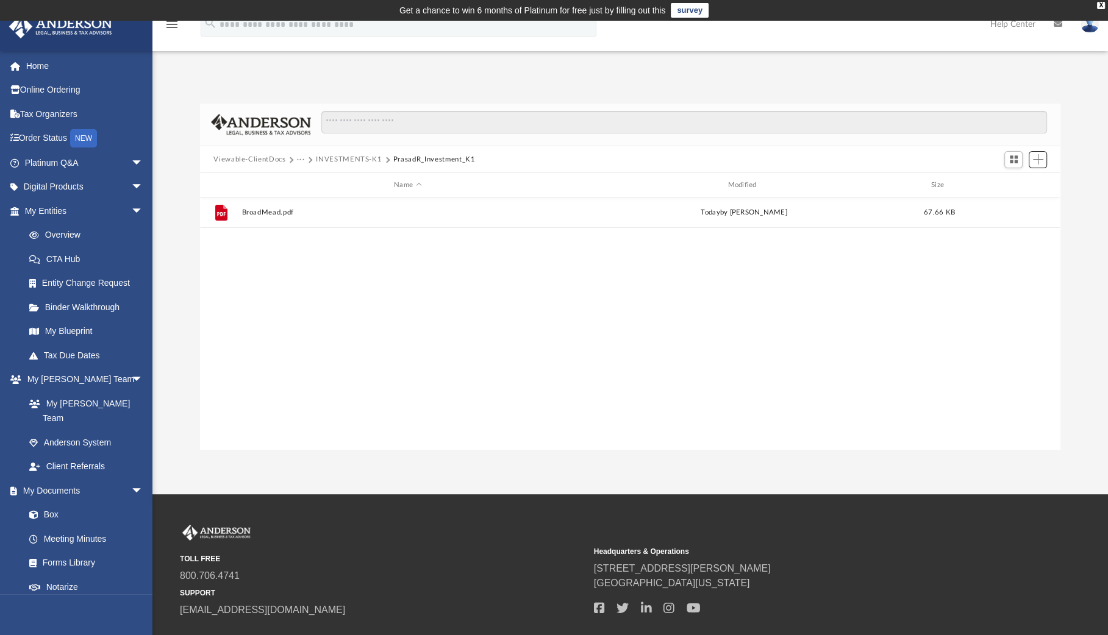
scroll to position [268, 850]
click at [349, 158] on button "INVESTMENTS-K1" at bounding box center [349, 159] width 66 height 11
click at [1039, 163] on span "Add" at bounding box center [1038, 159] width 10 height 10
click at [1018, 204] on li "New Folder" at bounding box center [1019, 203] width 39 height 13
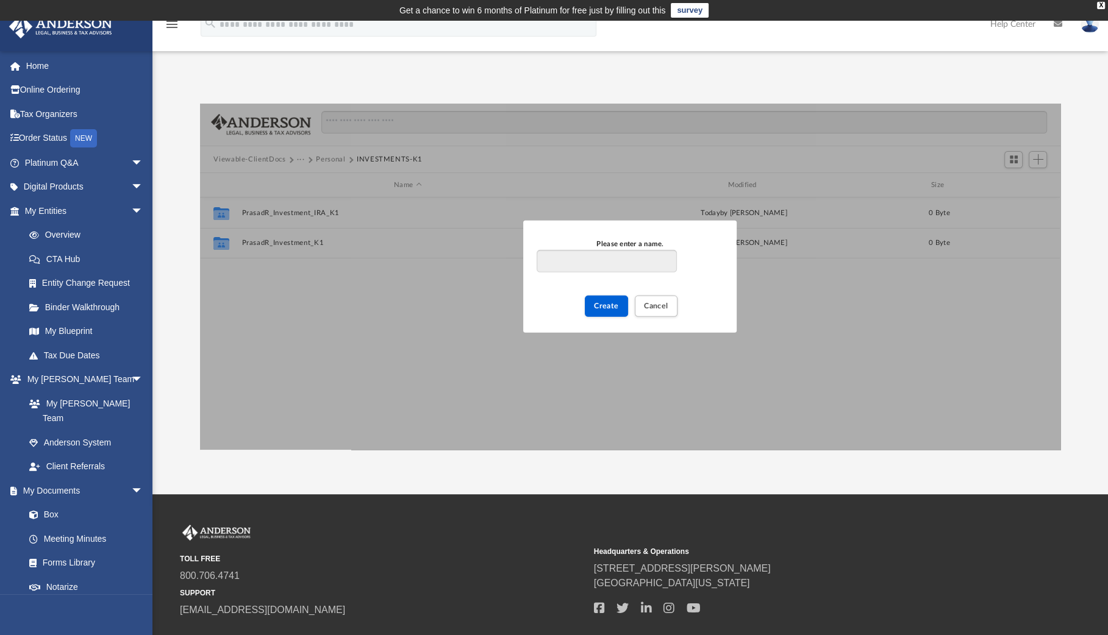
click at [576, 260] on input "Please enter a name." at bounding box center [607, 261] width 140 height 23
type input "**********"
click at [602, 306] on span "Create" at bounding box center [606, 305] width 25 height 7
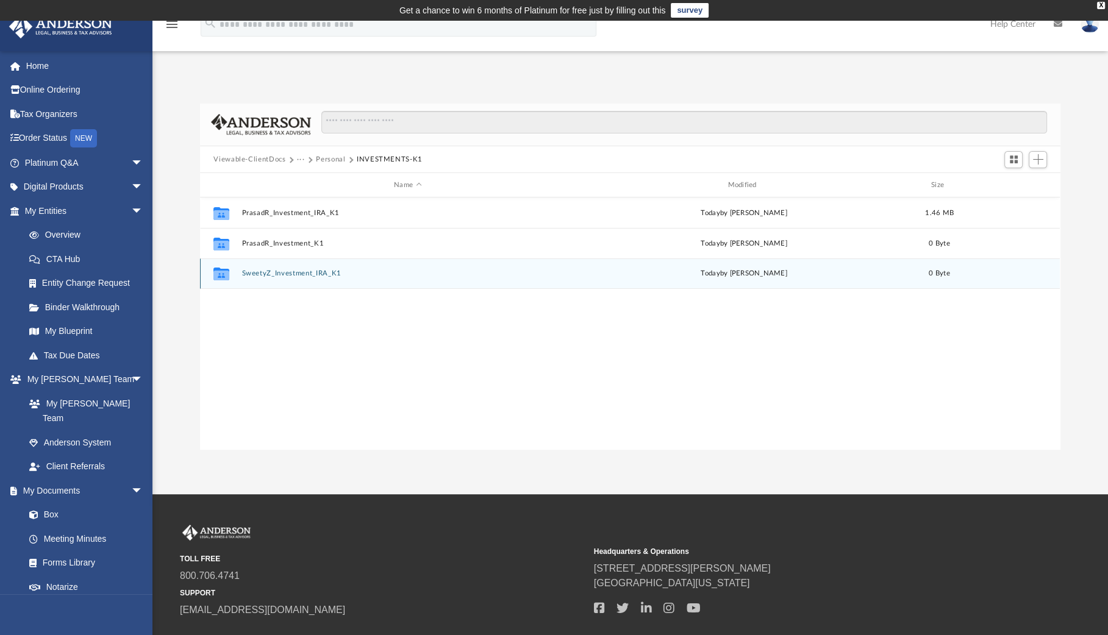
click at [319, 273] on button "SweetyZ_Investment_IRA_K1" at bounding box center [407, 274] width 331 height 8
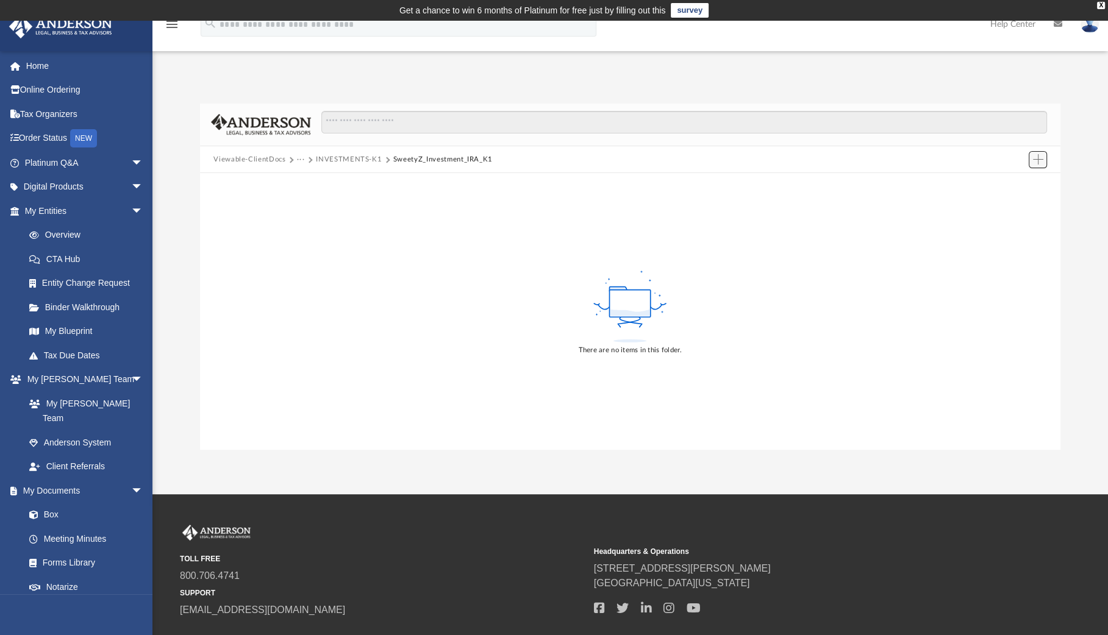
click at [1040, 161] on span "Add" at bounding box center [1038, 159] width 10 height 10
click at [1013, 184] on li "Upload" at bounding box center [1019, 183] width 39 height 13
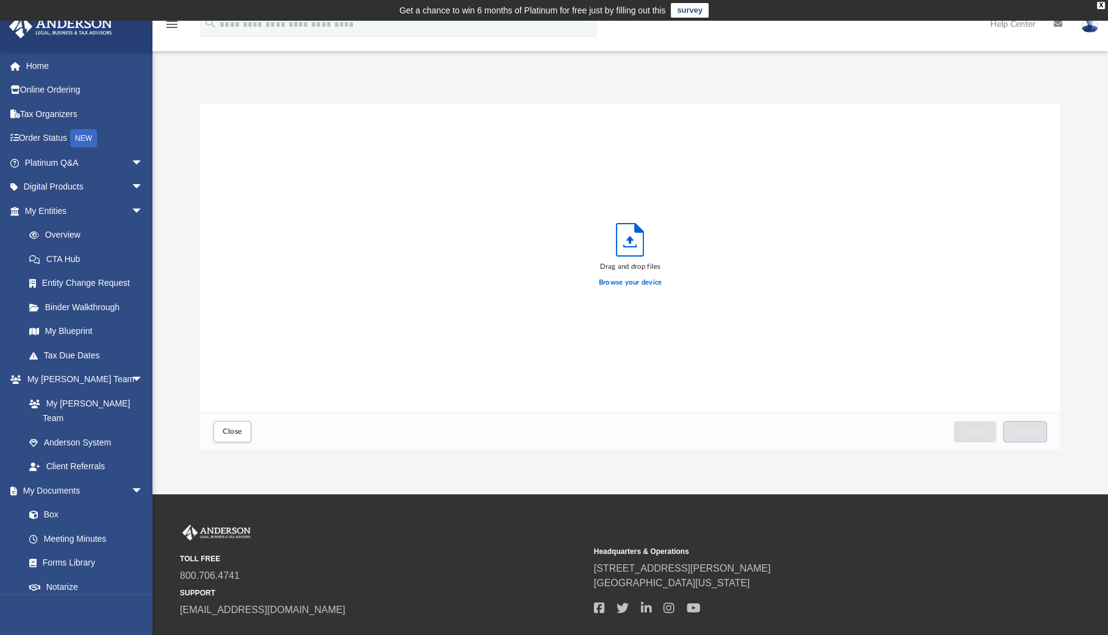
scroll to position [300, 850]
click at [1026, 429] on span "Upload" at bounding box center [1025, 431] width 26 height 7
click at [223, 430] on span "Close" at bounding box center [233, 431] width 20 height 7
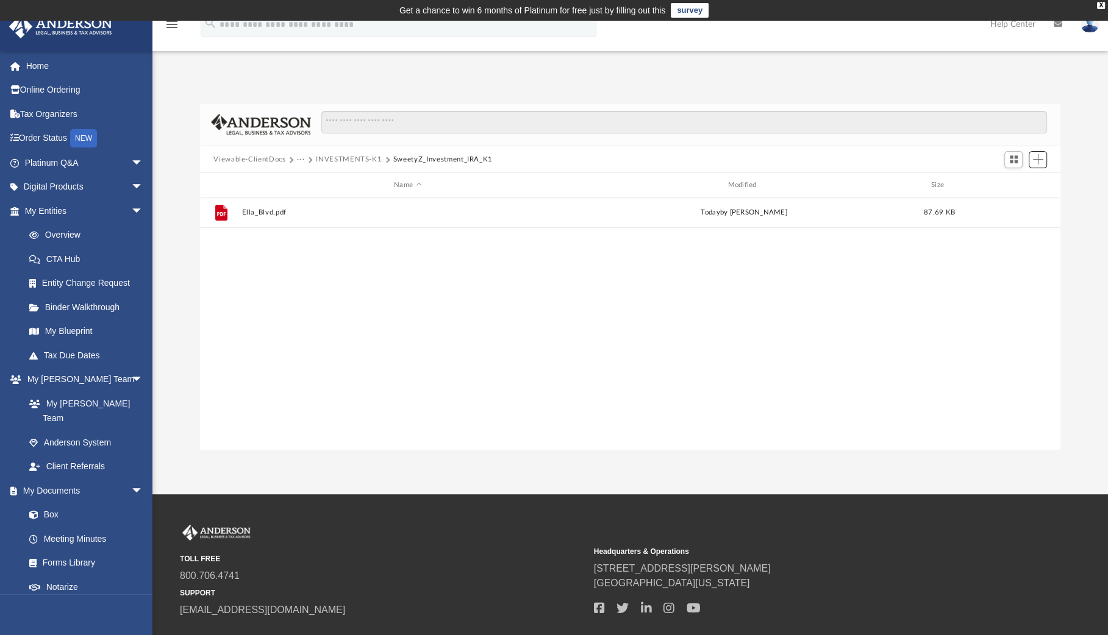
scroll to position [268, 850]
click at [339, 158] on button "INVESTMENTS-K1" at bounding box center [349, 159] width 66 height 11
click at [337, 157] on button "Personal" at bounding box center [330, 159] width 29 height 11
click at [1041, 161] on span "Add" at bounding box center [1038, 159] width 10 height 10
click at [1014, 202] on li "New Folder" at bounding box center [1019, 203] width 39 height 13
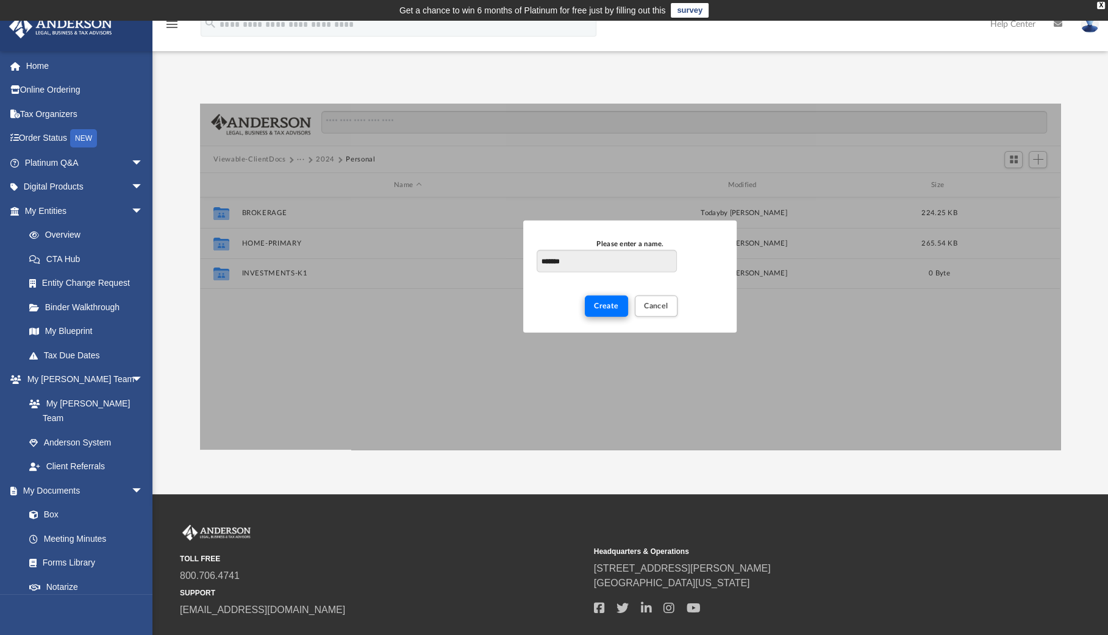
type input "*******"
click at [599, 307] on span "Create" at bounding box center [606, 305] width 25 height 7
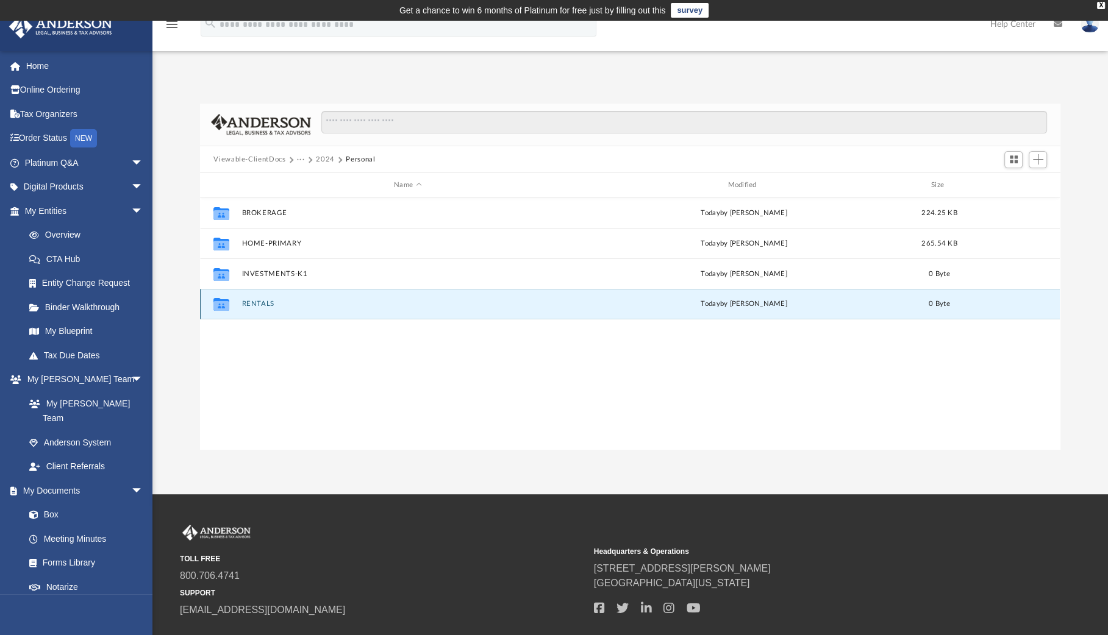
click at [255, 305] on button "RENTALS" at bounding box center [407, 305] width 331 height 8
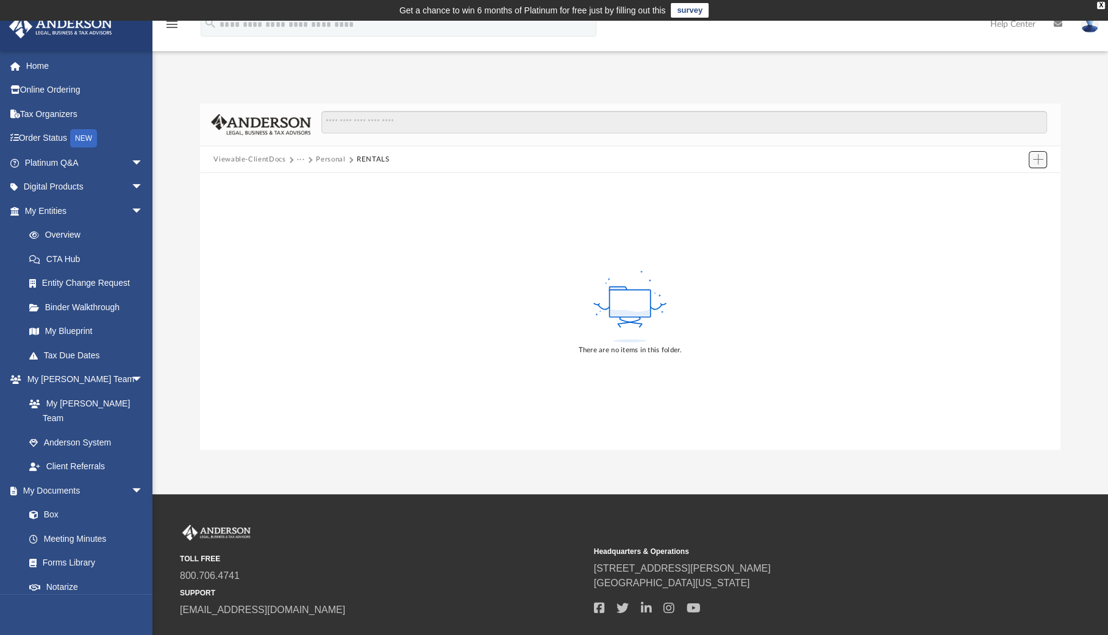
click at [1039, 163] on span "Add" at bounding box center [1038, 159] width 10 height 10
click at [1018, 180] on li "Upload" at bounding box center [1019, 183] width 39 height 13
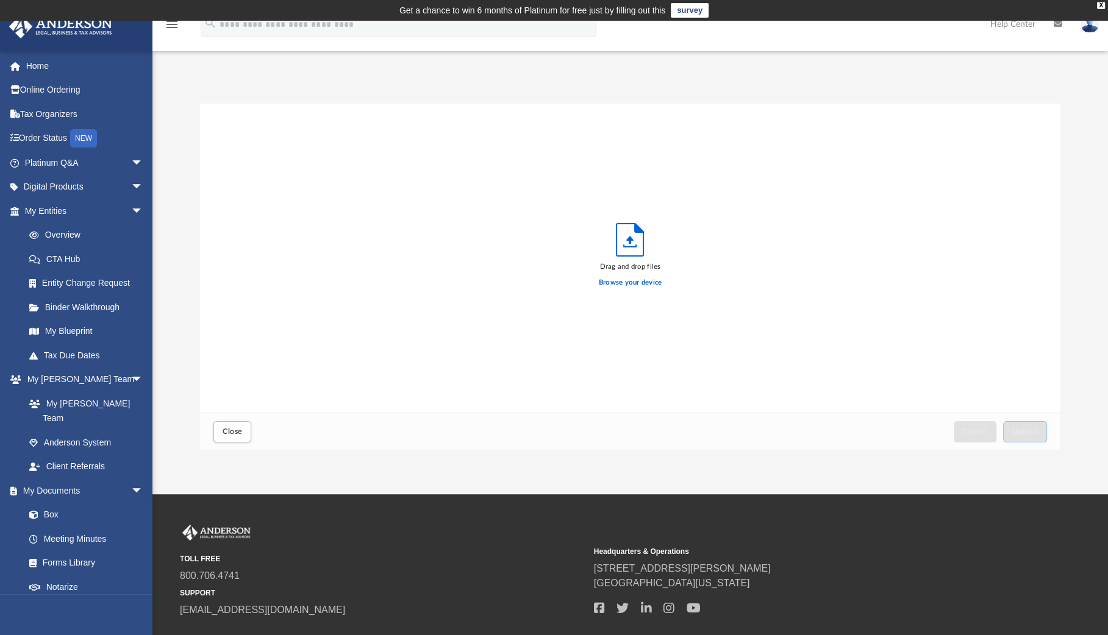
scroll to position [300, 850]
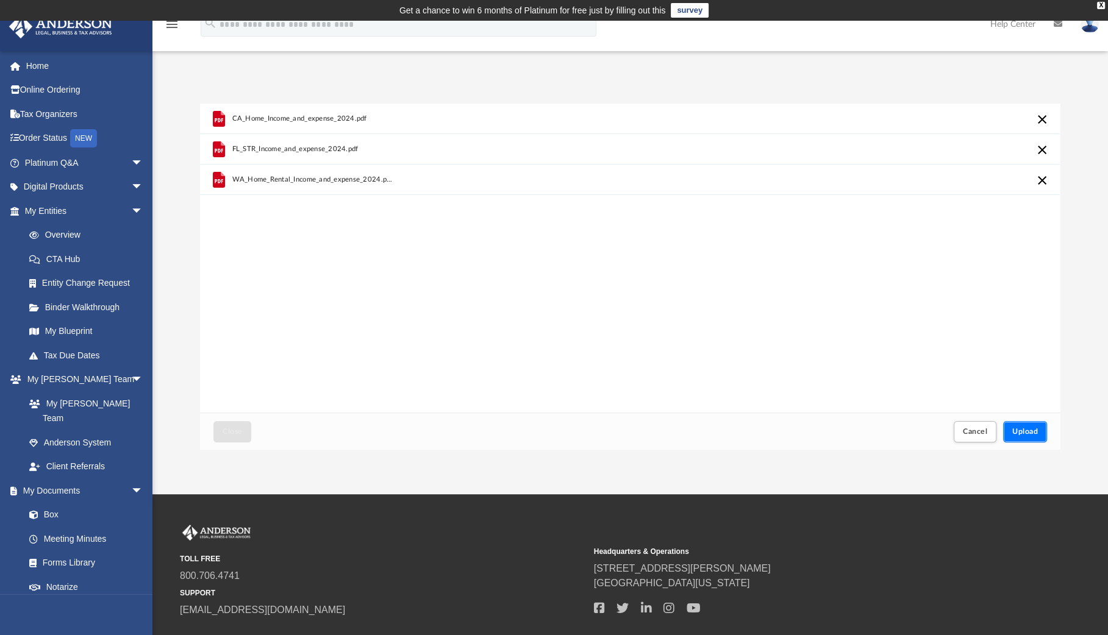
click at [1039, 430] on button "Upload" at bounding box center [1025, 431] width 44 height 21
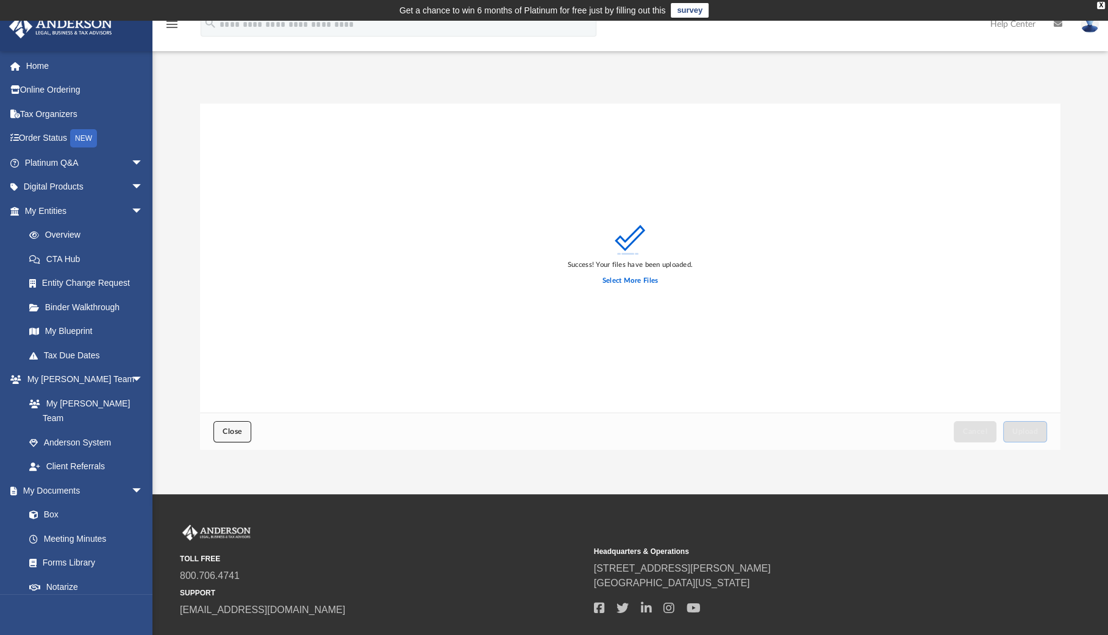
click at [228, 431] on span "Close" at bounding box center [233, 431] width 20 height 7
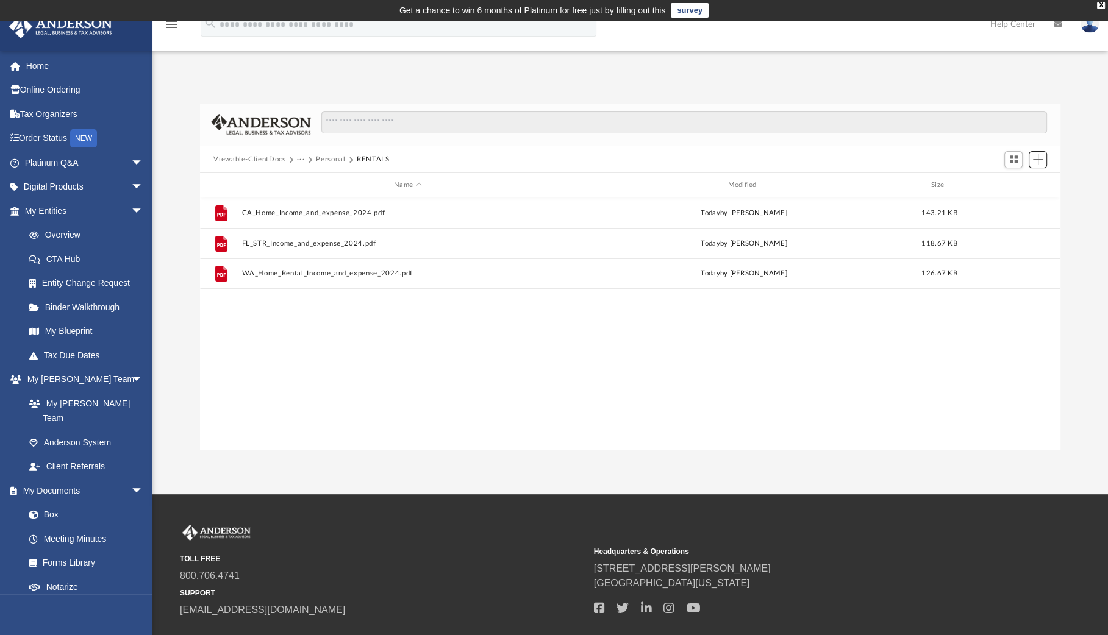
scroll to position [268, 850]
click at [326, 158] on button "Personal" at bounding box center [330, 159] width 29 height 11
click at [1040, 160] on span "Add" at bounding box center [1038, 159] width 10 height 10
click at [1017, 202] on li "New Folder" at bounding box center [1019, 203] width 39 height 13
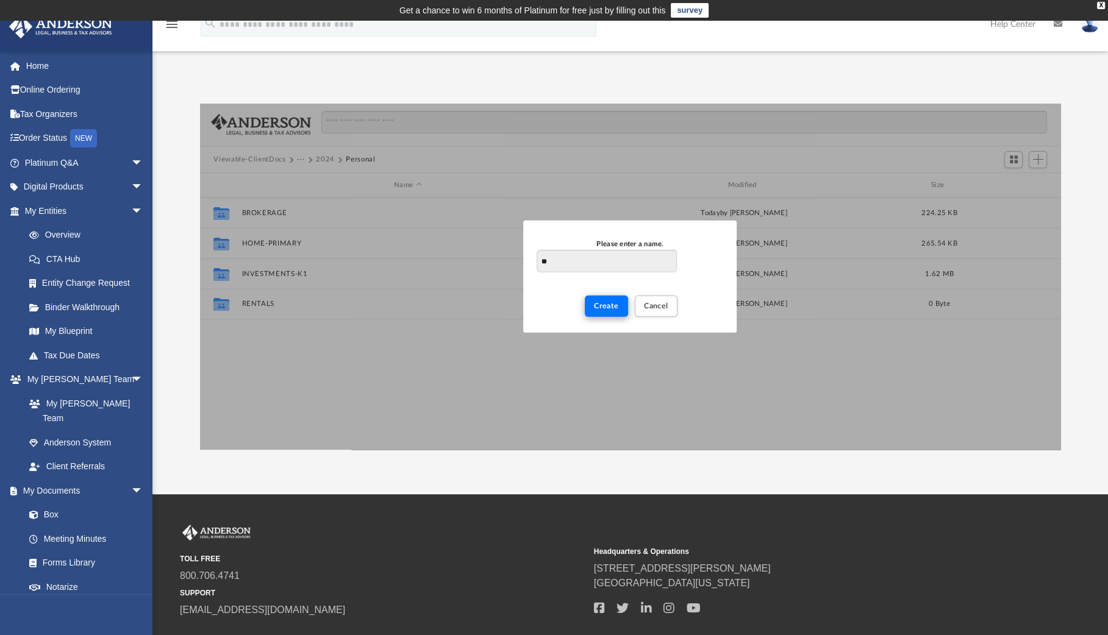
type input "**"
click at [602, 304] on span "Create" at bounding box center [606, 305] width 25 height 7
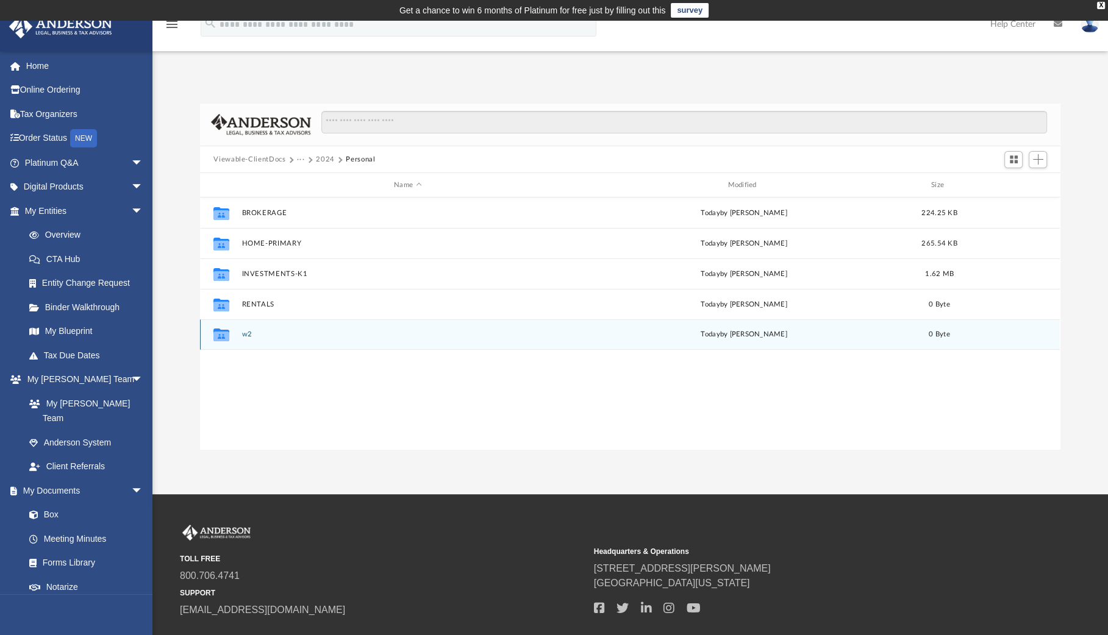
click at [265, 335] on button "w2" at bounding box center [407, 335] width 331 height 8
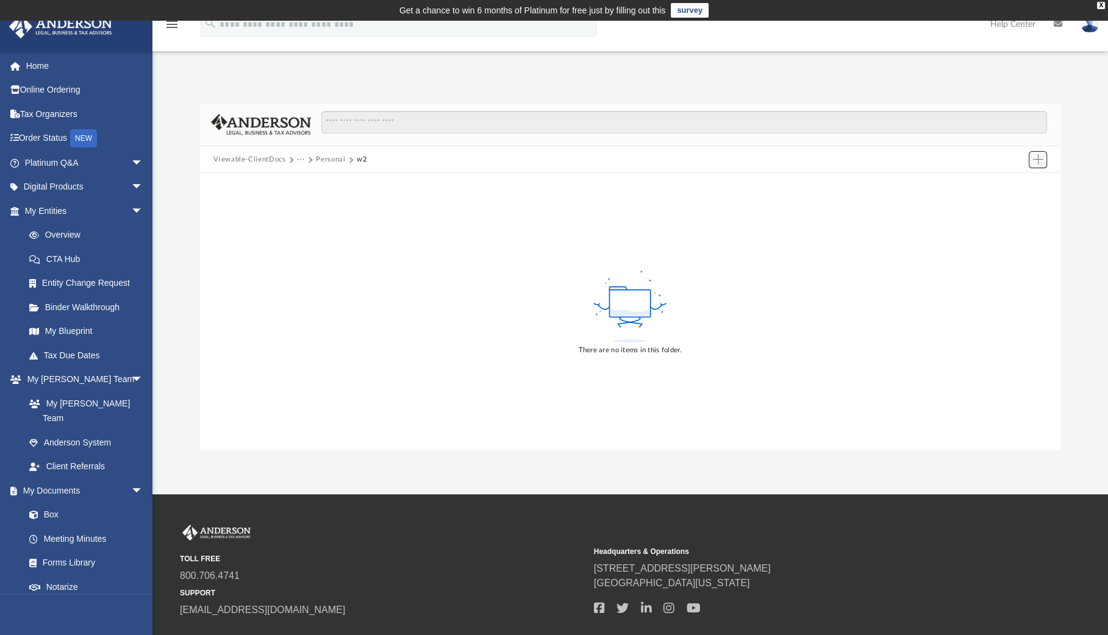
click at [1041, 158] on span "Add" at bounding box center [1038, 159] width 10 height 10
click at [1016, 182] on li "Upload" at bounding box center [1019, 183] width 39 height 13
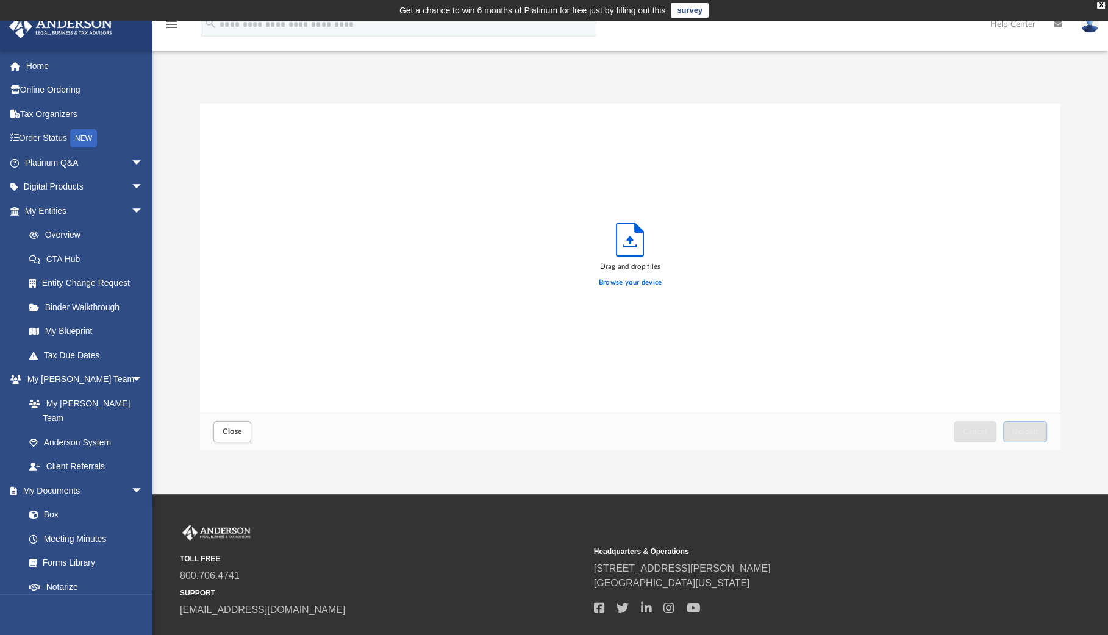
scroll to position [300, 850]
click at [1032, 433] on span "Upload" at bounding box center [1025, 431] width 26 height 7
click at [216, 433] on button "Close" at bounding box center [232, 431] width 38 height 21
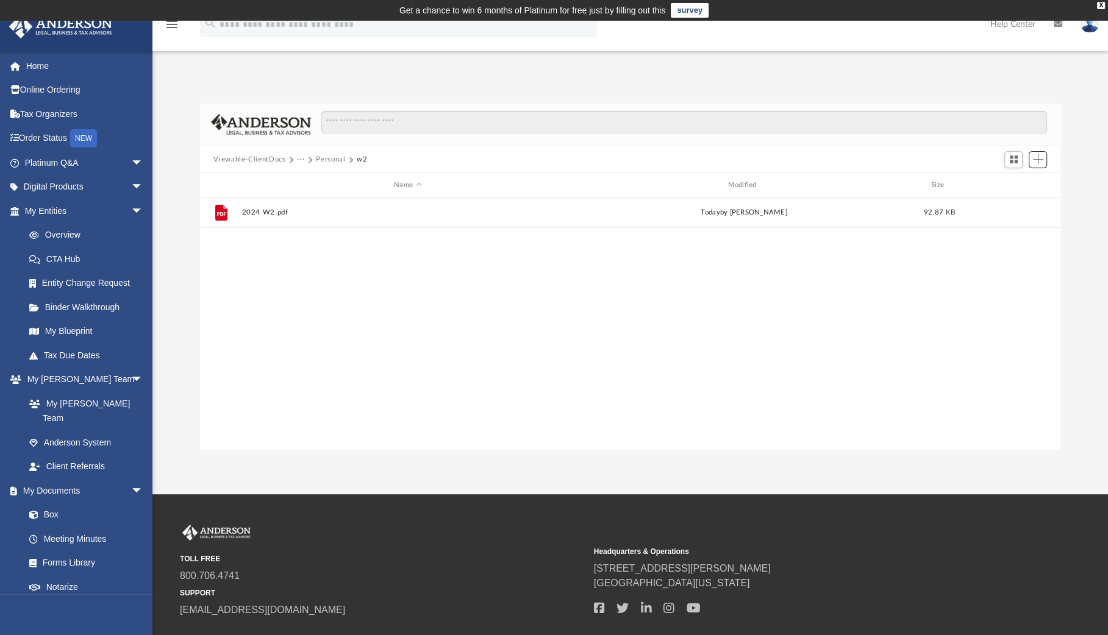
scroll to position [268, 850]
click at [325, 159] on button "Personal" at bounding box center [330, 159] width 29 height 11
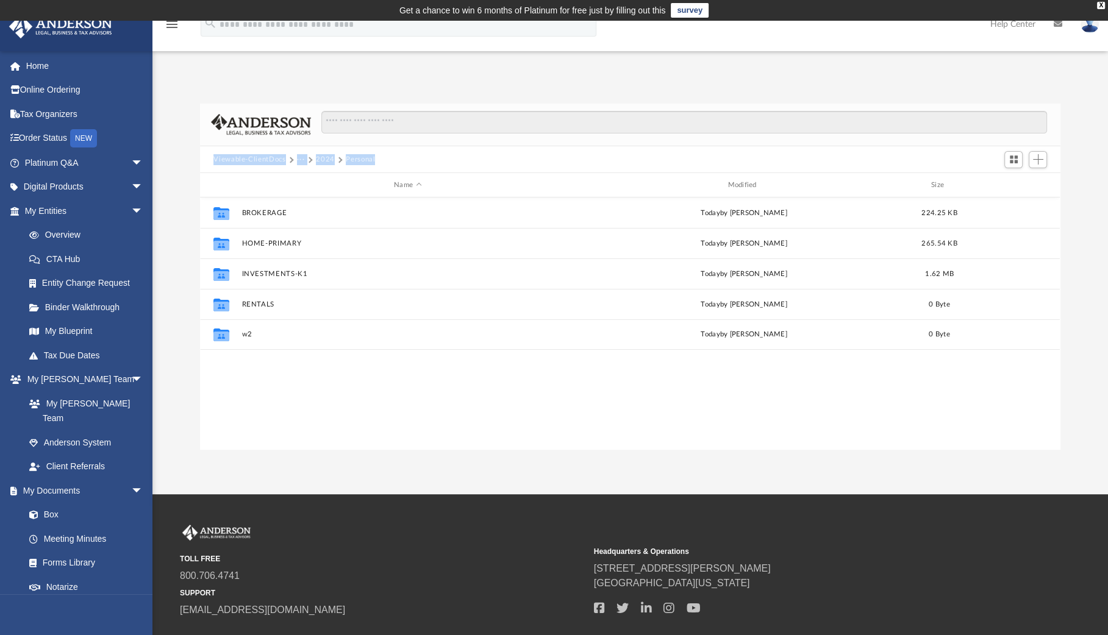
drag, startPoint x: 387, startPoint y: 158, endPoint x: 210, endPoint y: 157, distance: 176.2
click at [210, 157] on div "Viewable-ClientDocs ··· 2024 Personal" at bounding box center [630, 159] width 860 height 27
drag, startPoint x: 210, startPoint y: 157, endPoint x: 249, endPoint y: 162, distance: 38.7
copy div "Viewable-ClientDocs ··· 2024 Personal"
